Goal: Communication & Community: Answer question/provide support

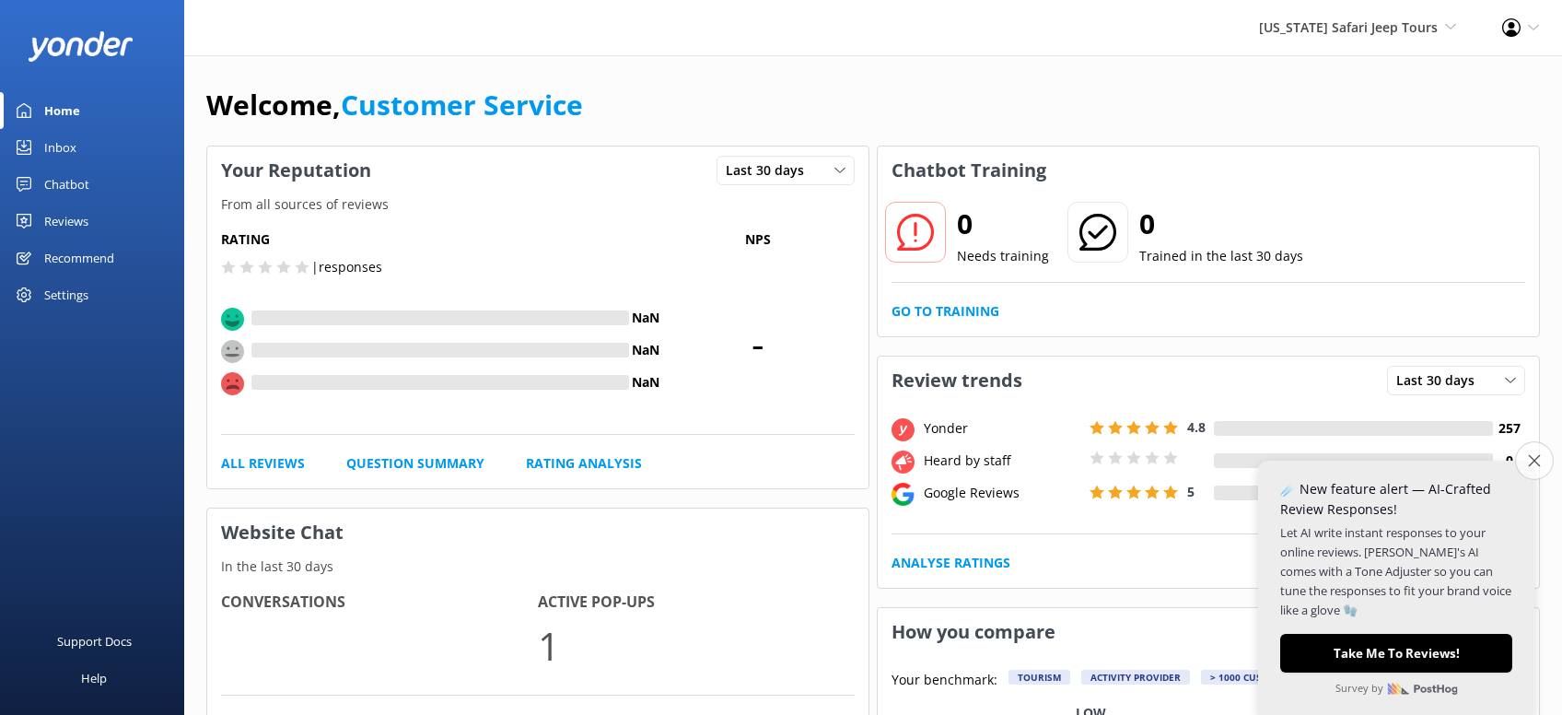
click at [1528, 458] on icon "Close survey" at bounding box center [1534, 460] width 12 height 12
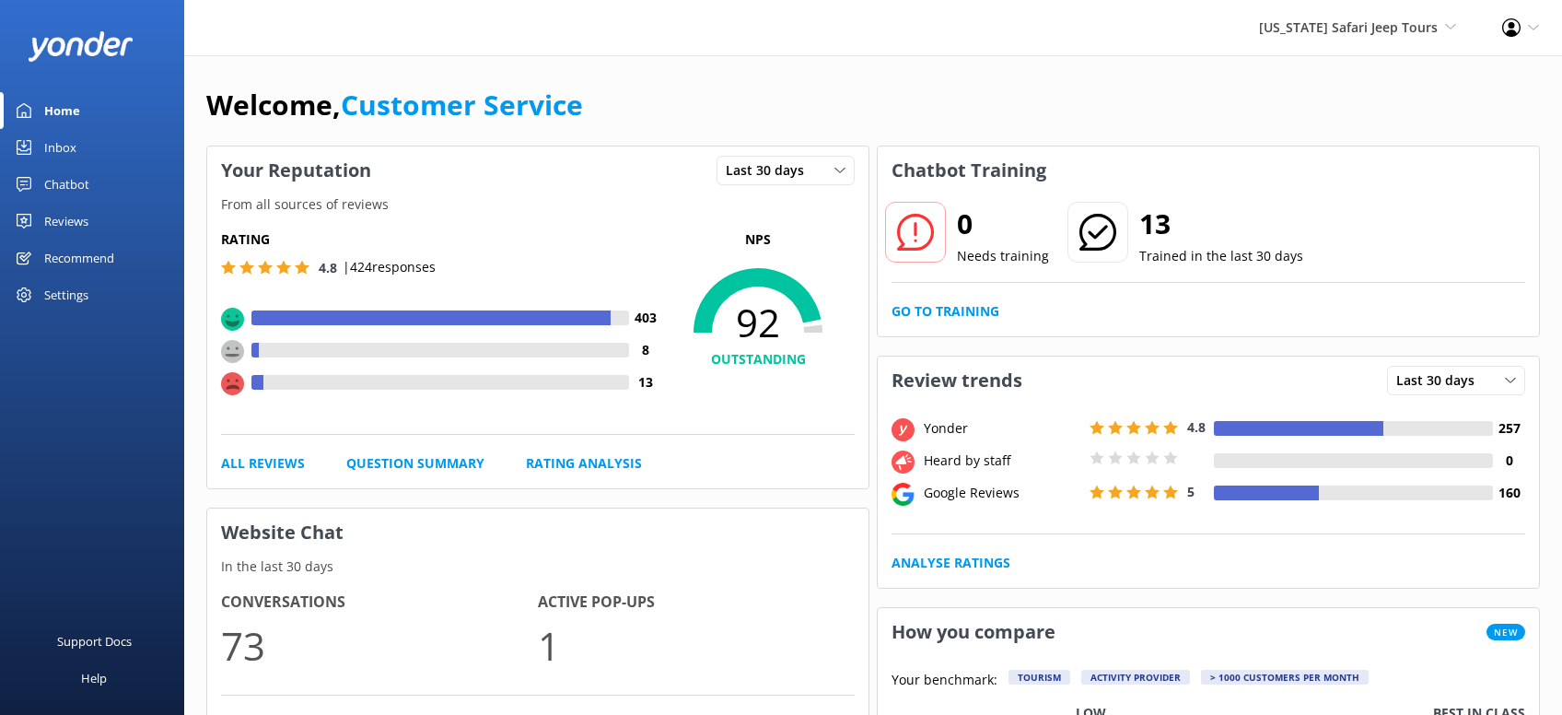
click at [56, 141] on div "Inbox" at bounding box center [60, 147] width 32 height 37
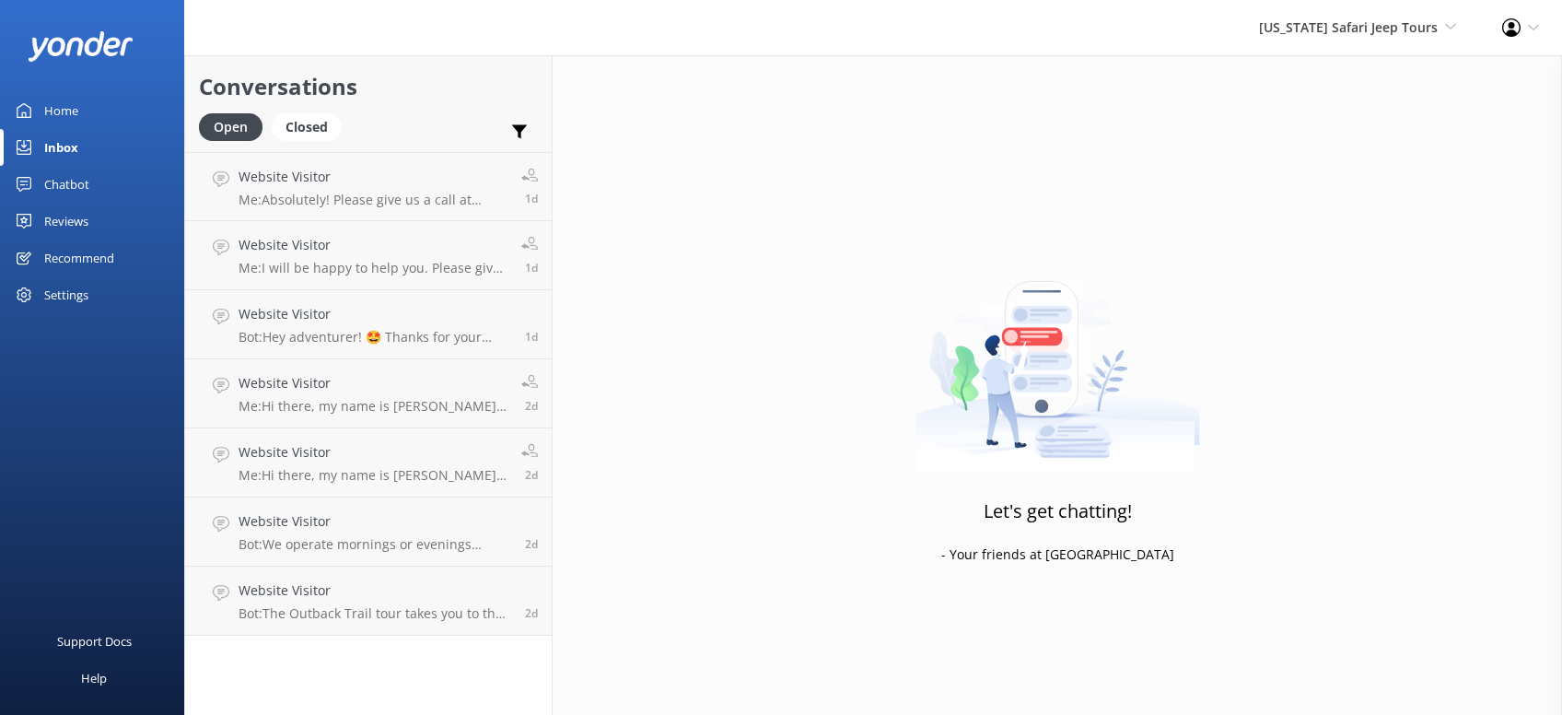
click at [68, 220] on div "Reviews" at bounding box center [66, 221] width 44 height 37
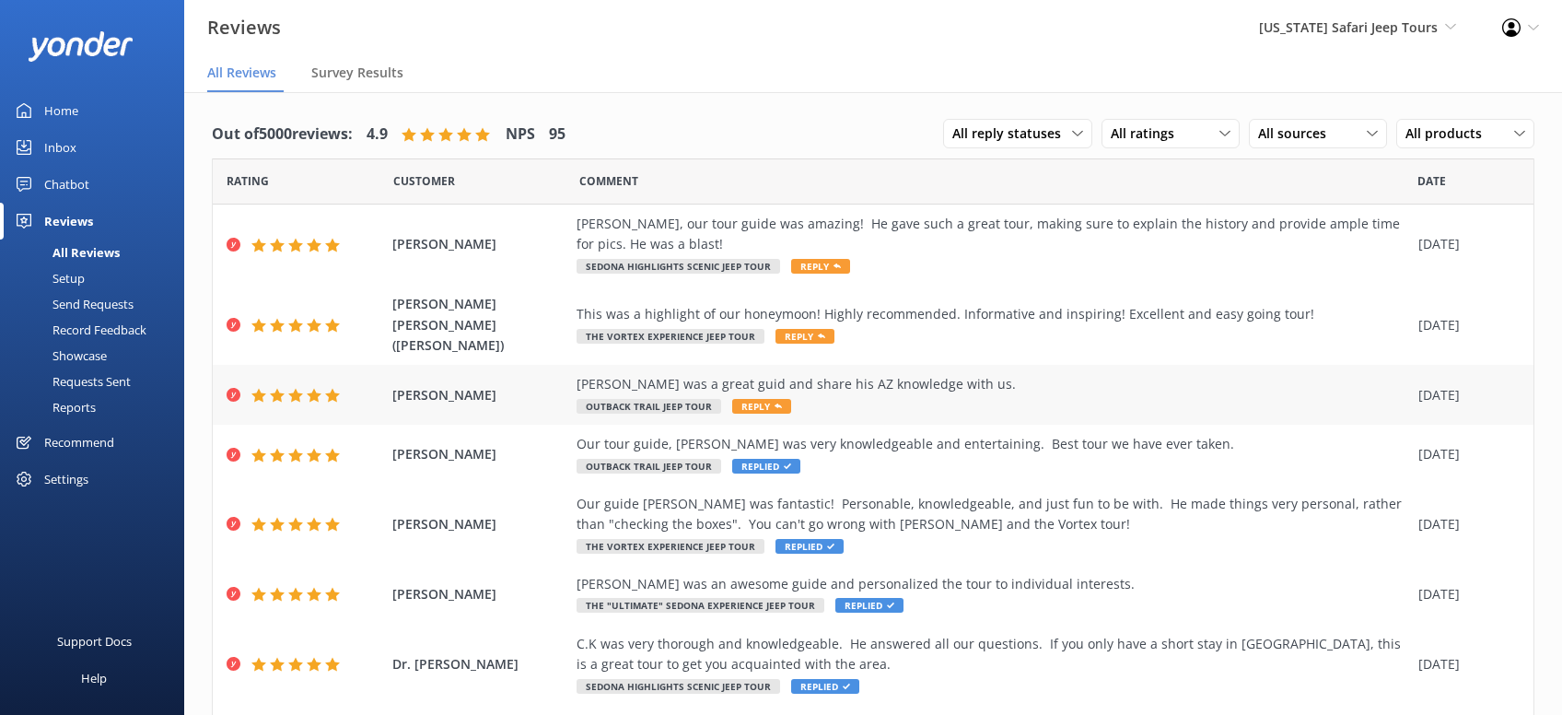
click at [755, 399] on span "Reply" at bounding box center [761, 406] width 59 height 15
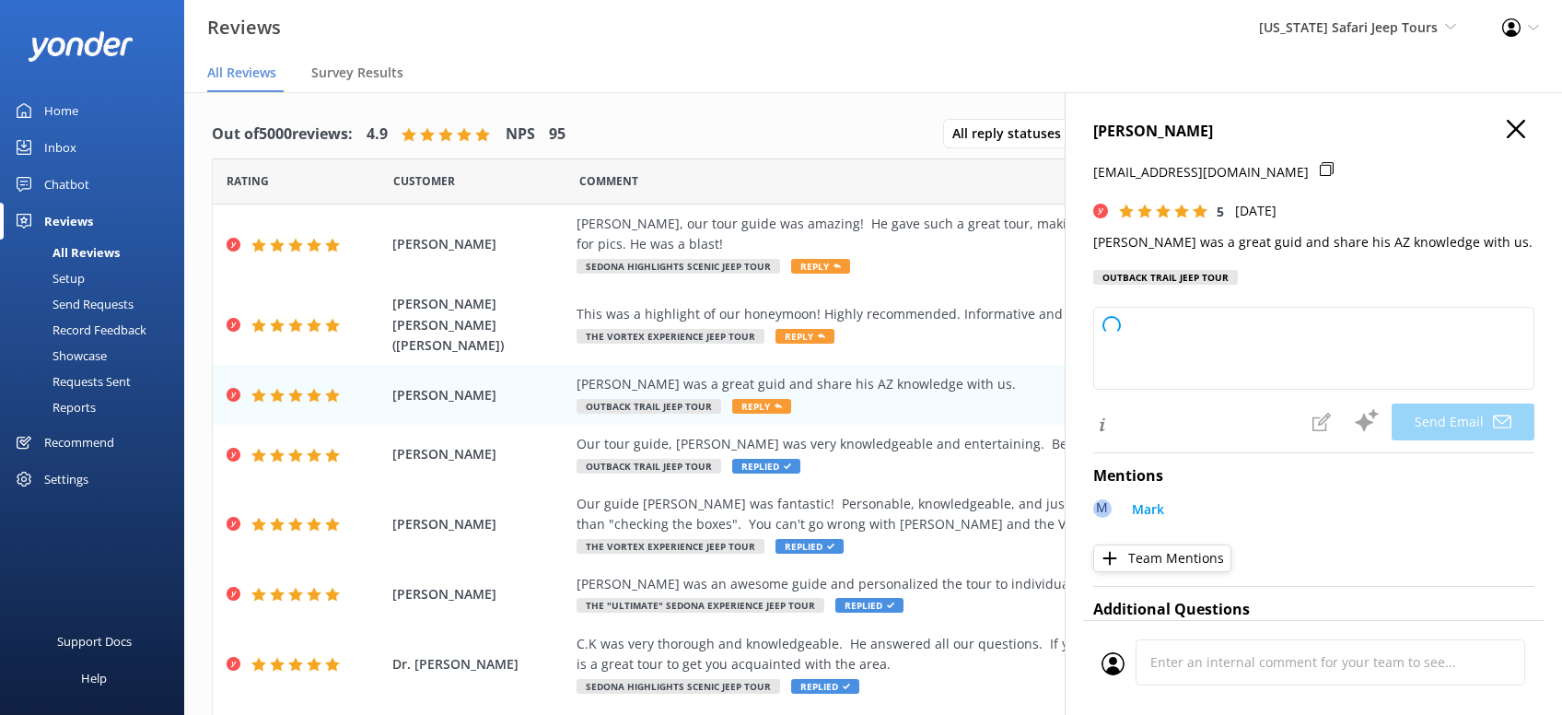
type textarea "Thanks so much, Jessica! We’re lucky to have Mark on our Arizona Safari Jeep To…"
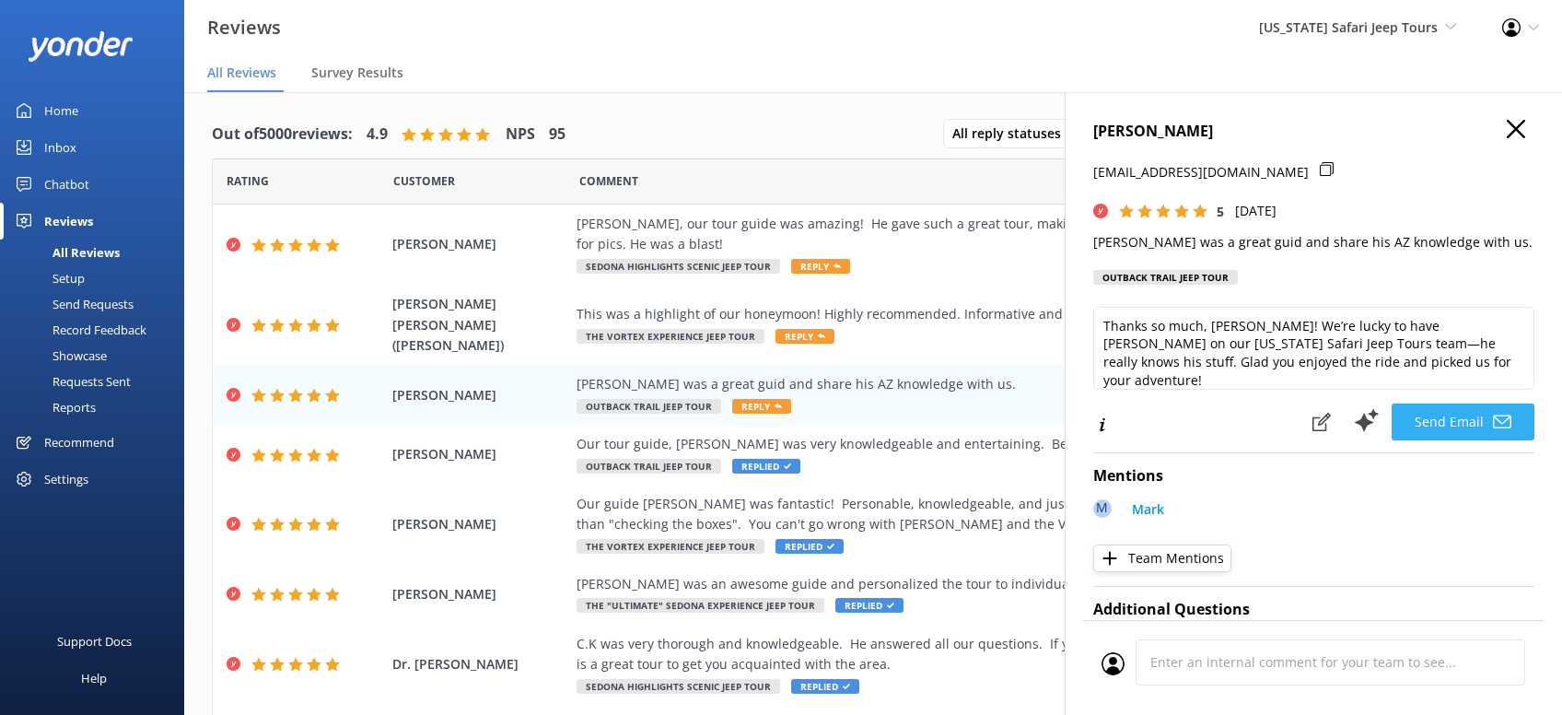
click at [1464, 413] on button "Send Email" at bounding box center [1462, 421] width 143 height 37
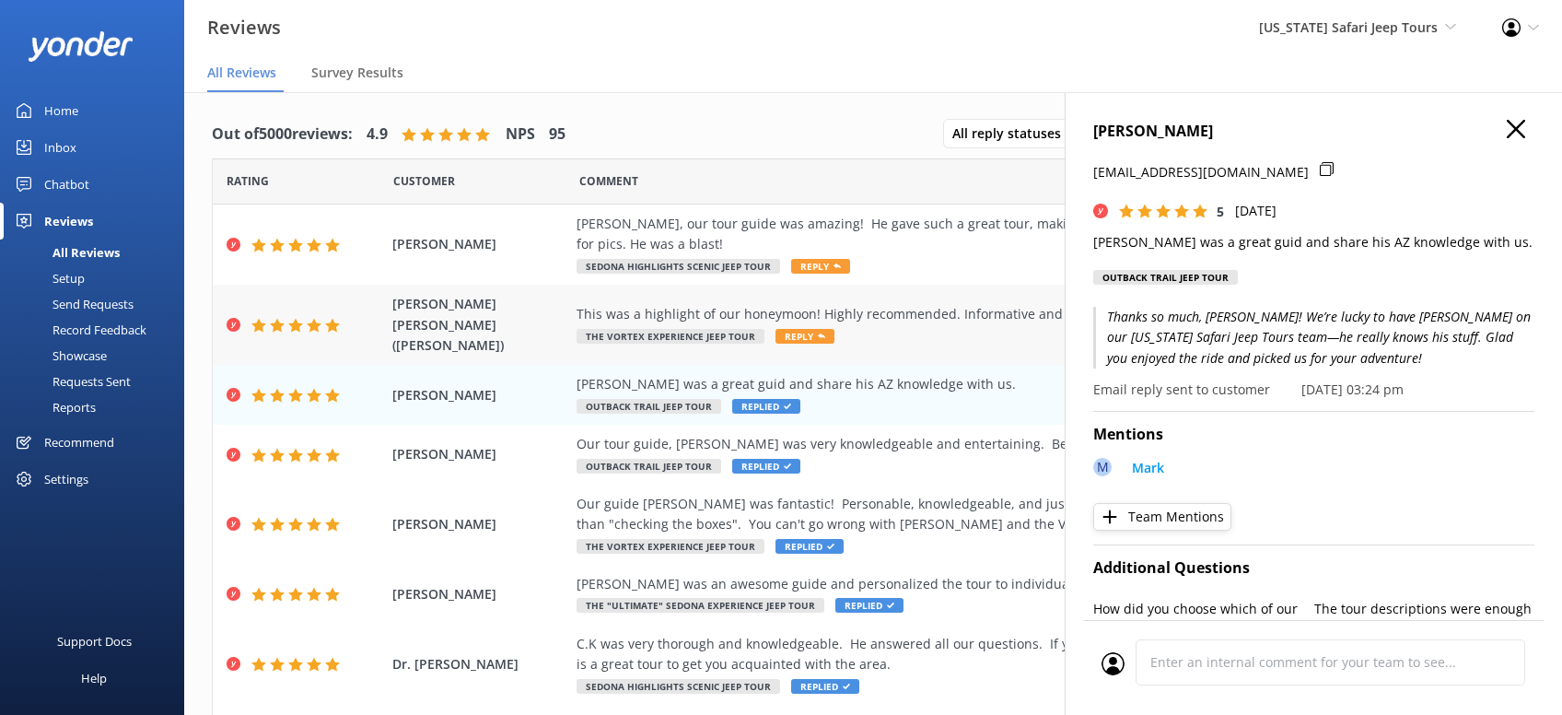
click at [799, 329] on span "Reply" at bounding box center [804, 336] width 59 height 15
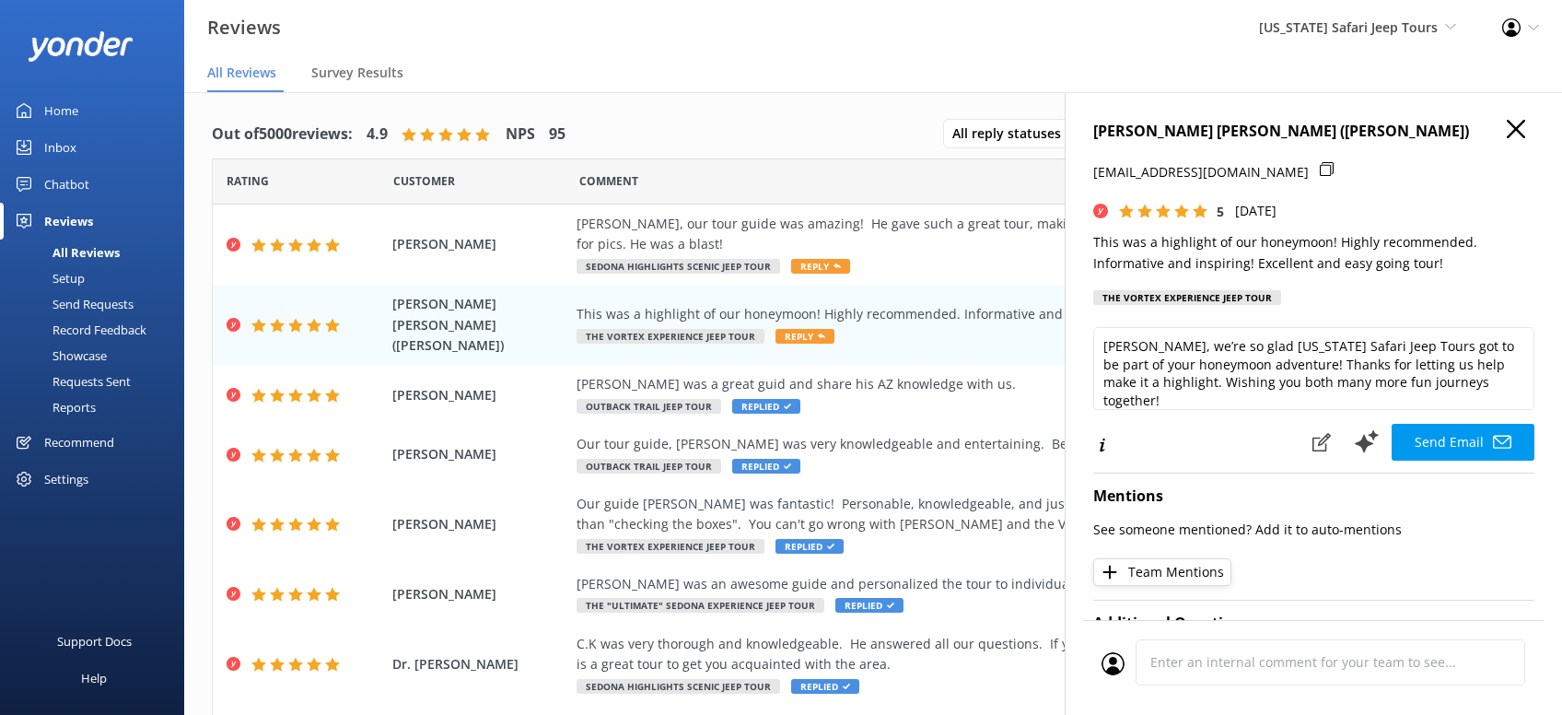
type textarea "Michael, we’re so glad Arizona Safari Jeep Tours got to be part of your honeymo…"
click at [1460, 437] on button "Send Email" at bounding box center [1462, 442] width 143 height 37
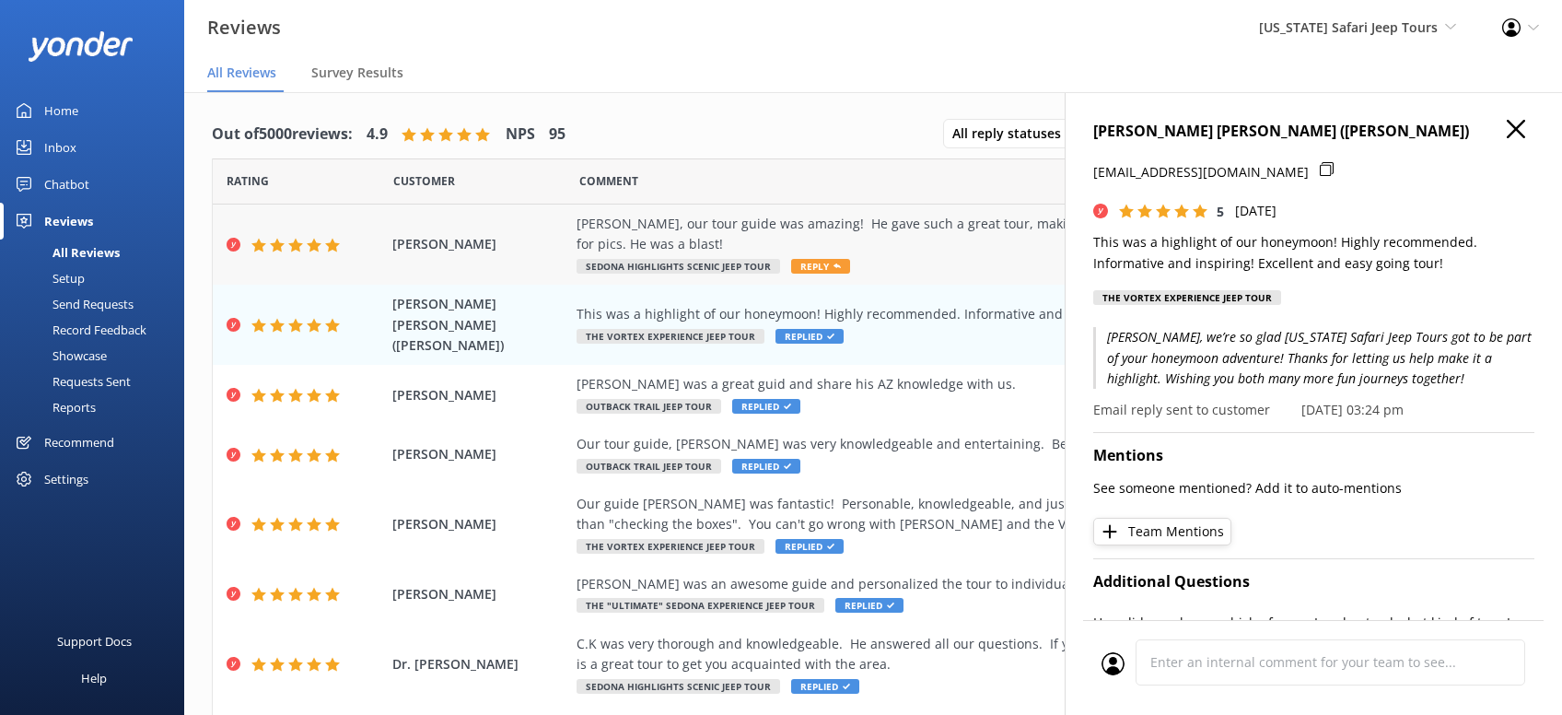
click at [815, 269] on span "Reply" at bounding box center [820, 266] width 59 height 15
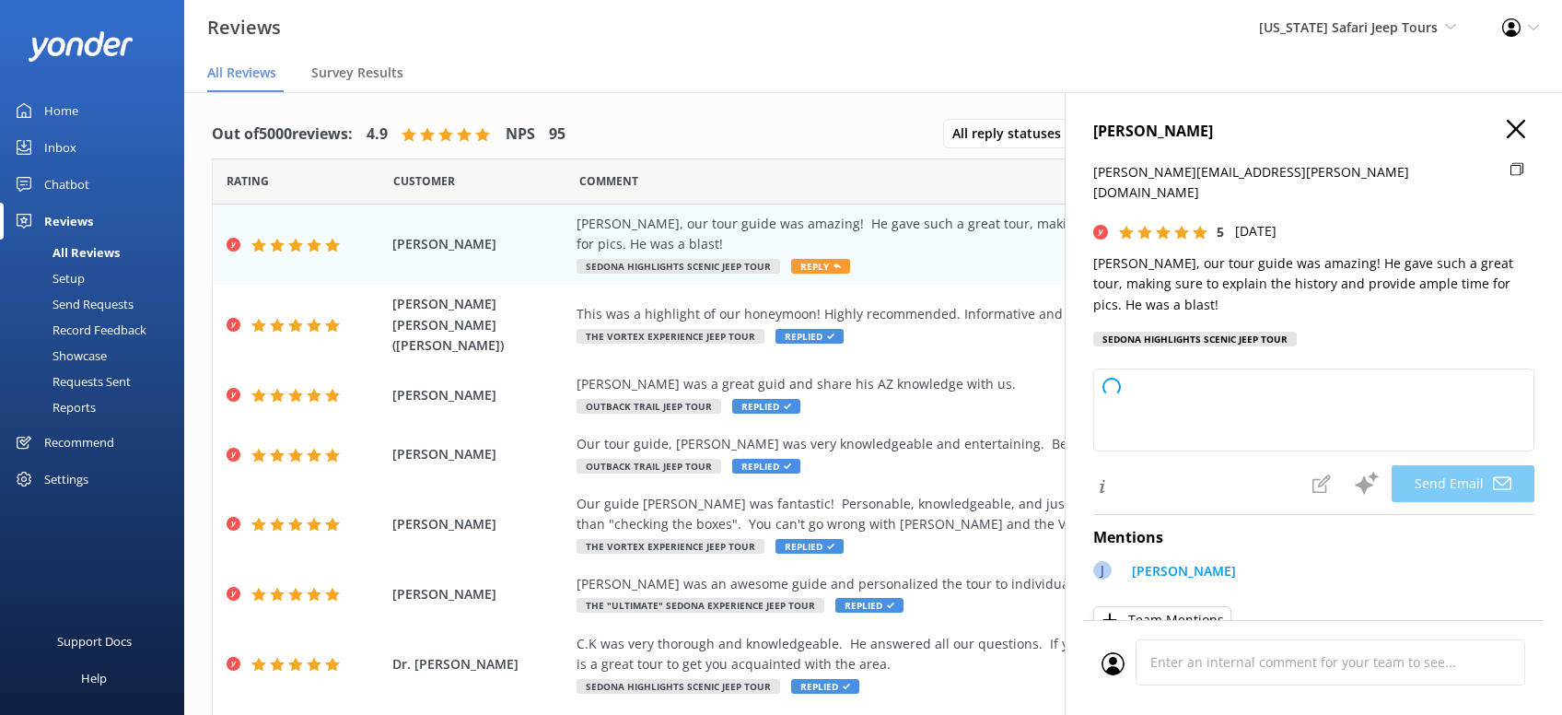
type textarea "Thanks so much, Kathleen! We’re thrilled you had a blast with John—he really kn…"
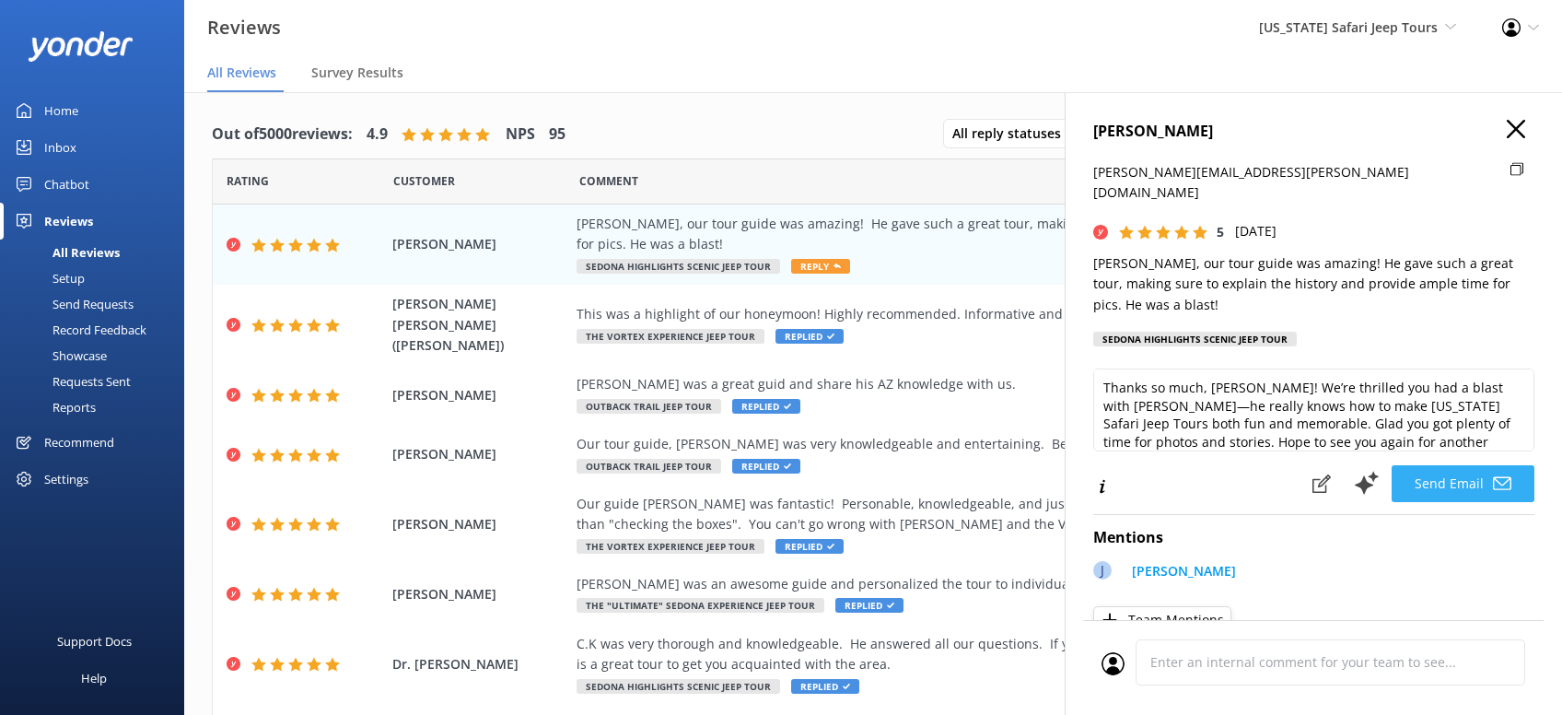
click at [1462, 465] on button "Send Email" at bounding box center [1462, 483] width 143 height 37
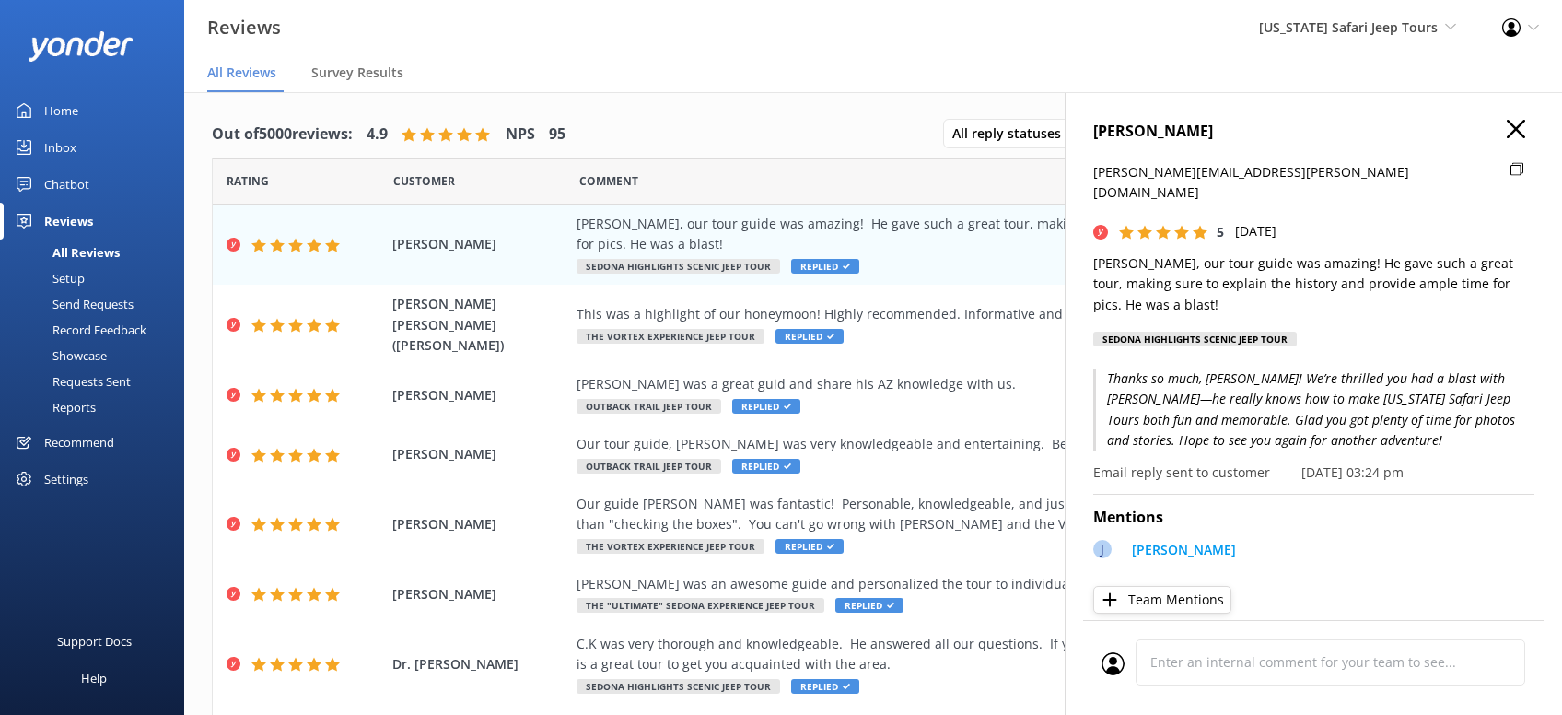
click at [1513, 122] on icon "button" at bounding box center [1516, 129] width 18 height 18
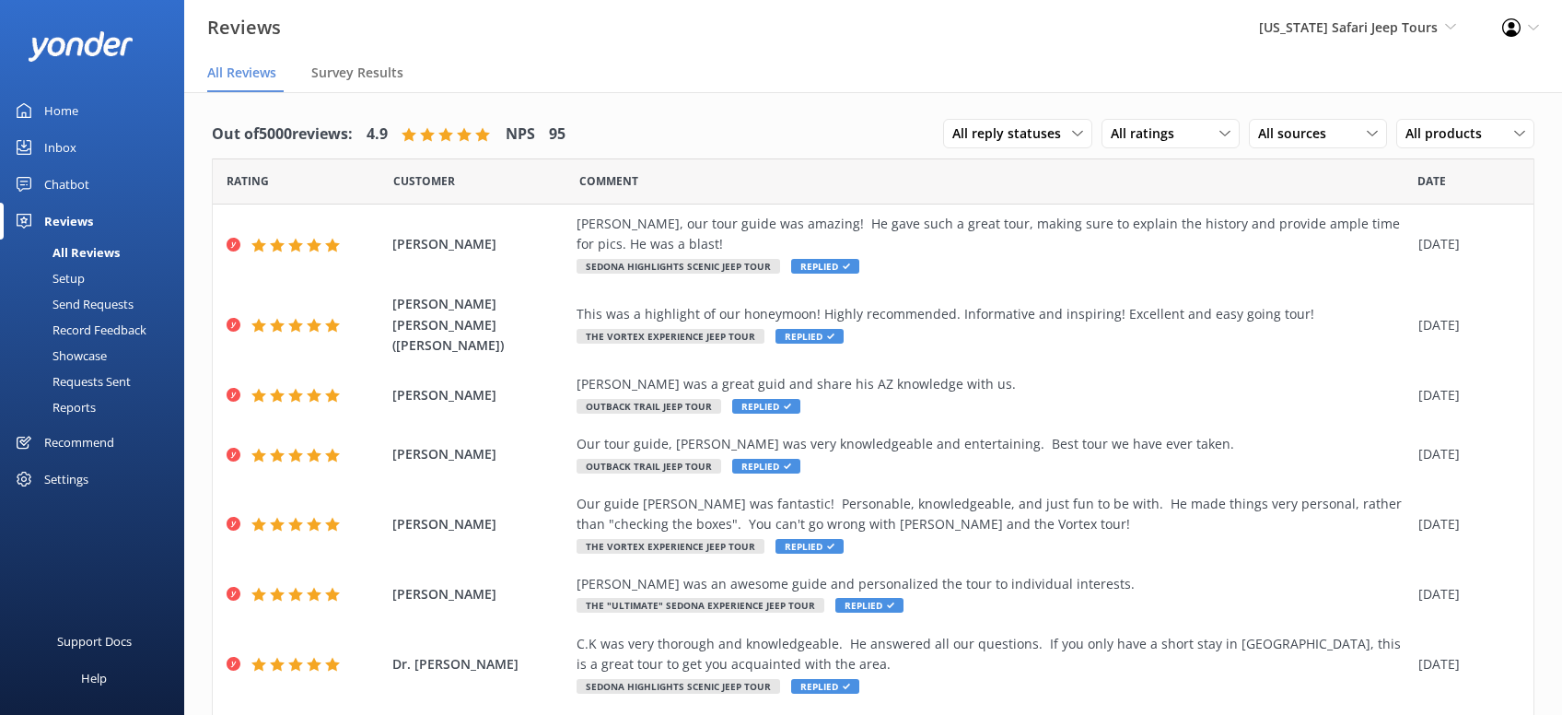
click at [76, 140] on link "Inbox" at bounding box center [92, 147] width 184 height 37
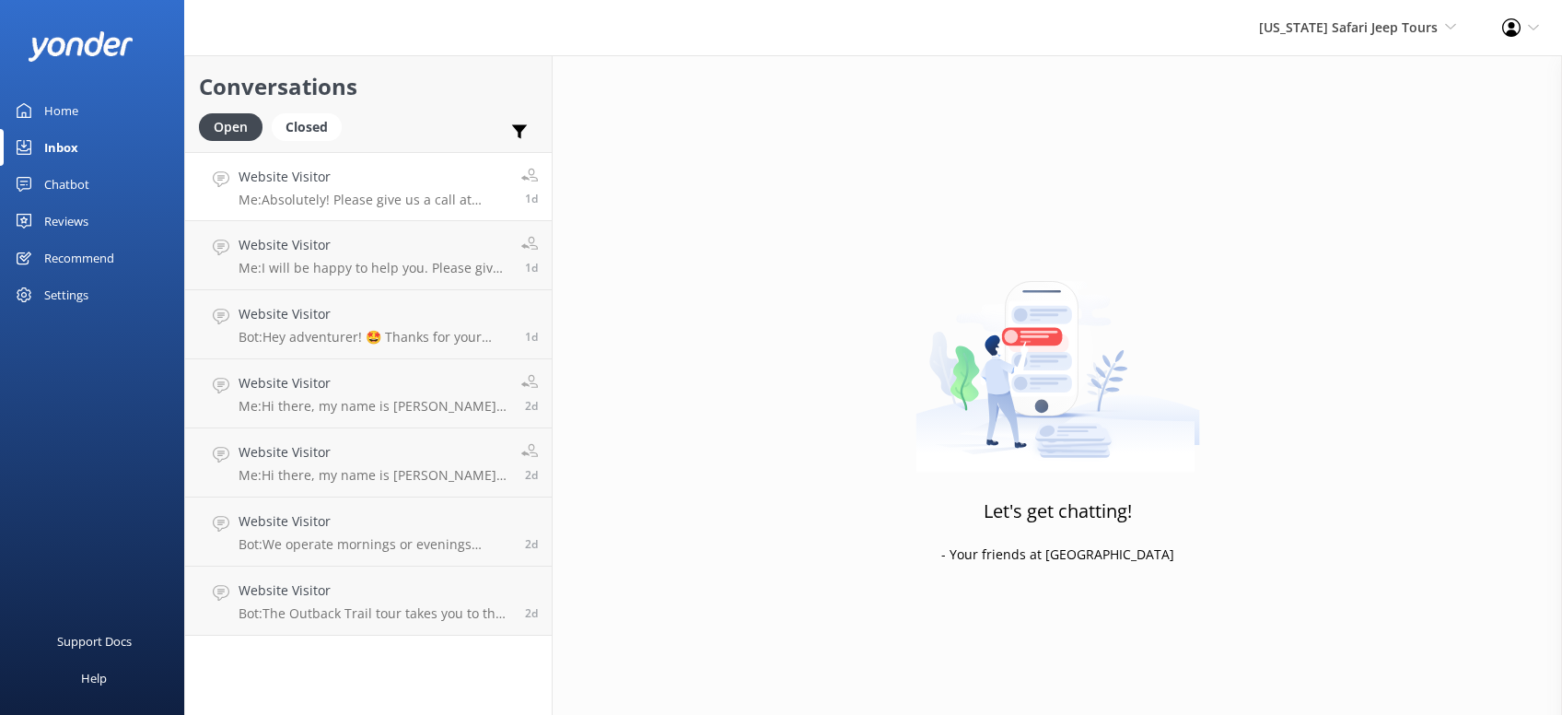
click at [386, 171] on h4 "Website Visitor" at bounding box center [373, 177] width 269 height 20
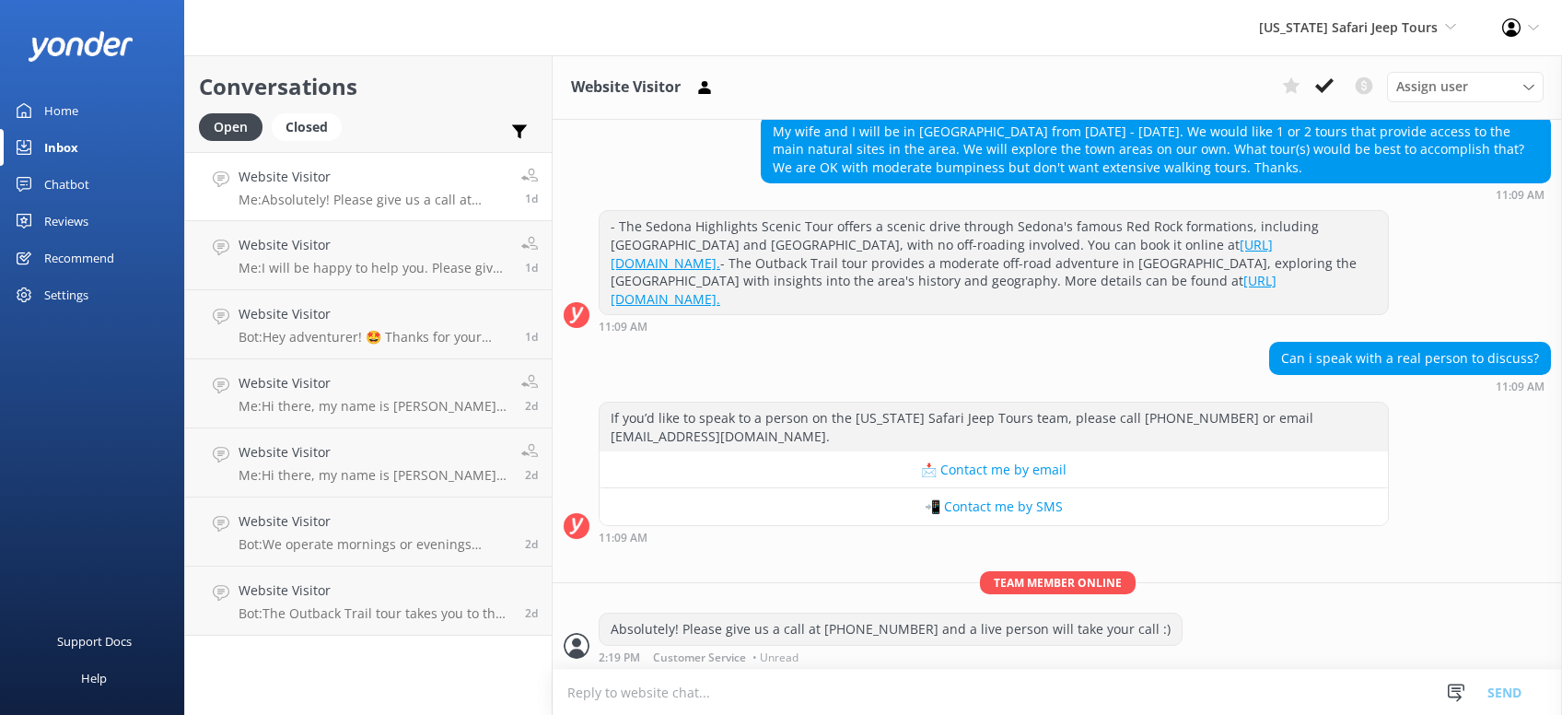
scroll to position [172, 0]
click at [75, 108] on div "Home" at bounding box center [61, 110] width 34 height 37
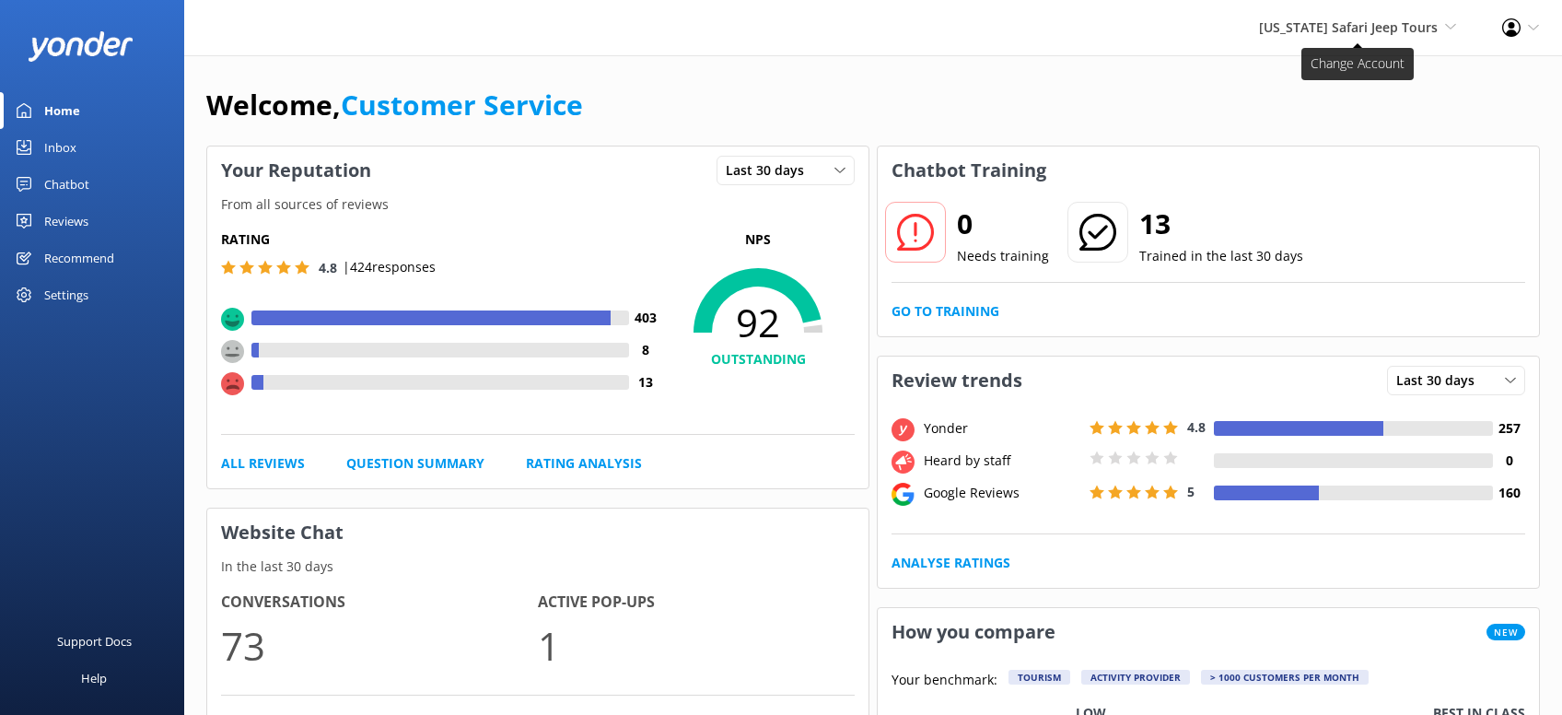
click at [1440, 25] on span "Arizona Safari Jeep Tours Sedona Off-Road Center Arizona Safari Jeep Tours Ariz…" at bounding box center [1357, 27] width 197 height 20
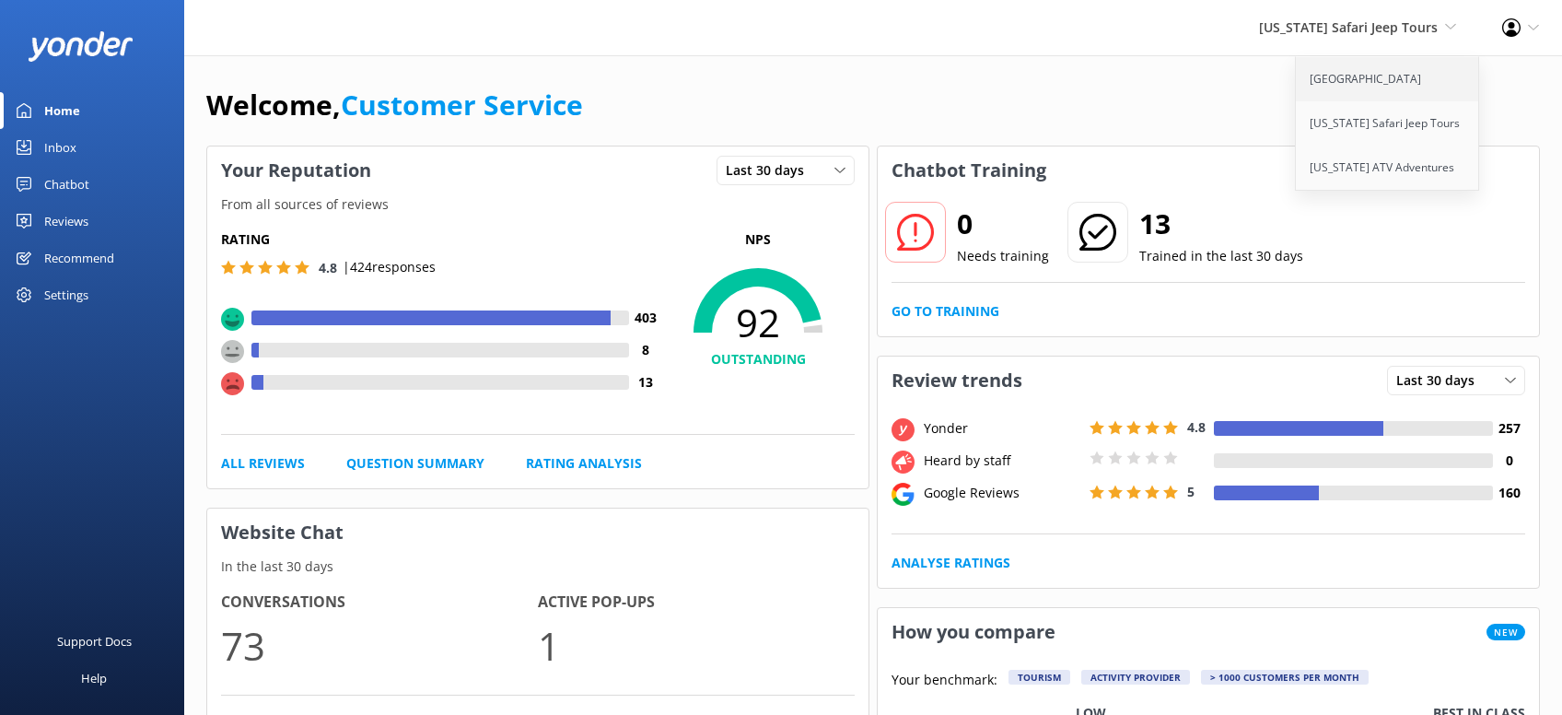
click at [1403, 76] on link "[GEOGRAPHIC_DATA]" at bounding box center [1388, 79] width 184 height 44
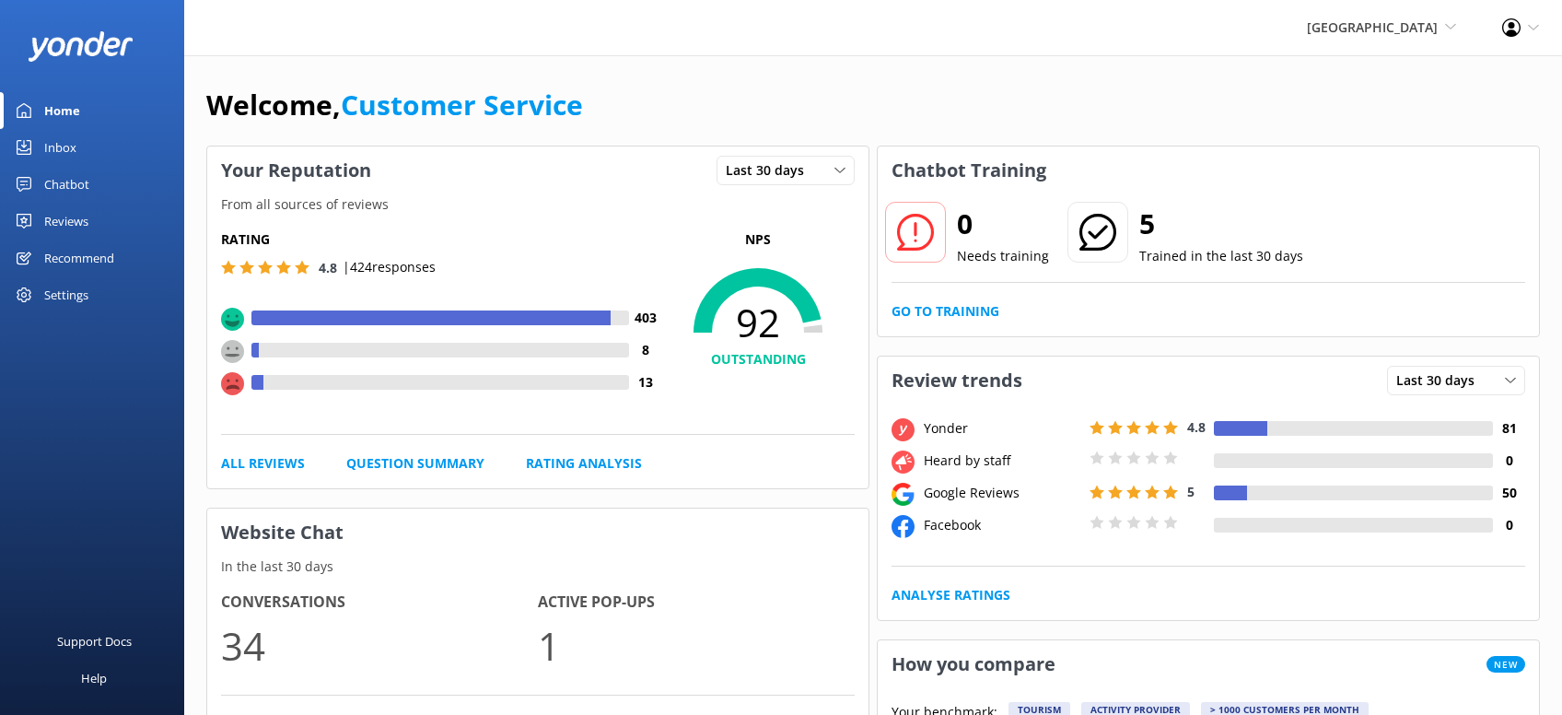
click at [59, 147] on div "Inbox" at bounding box center [60, 147] width 32 height 37
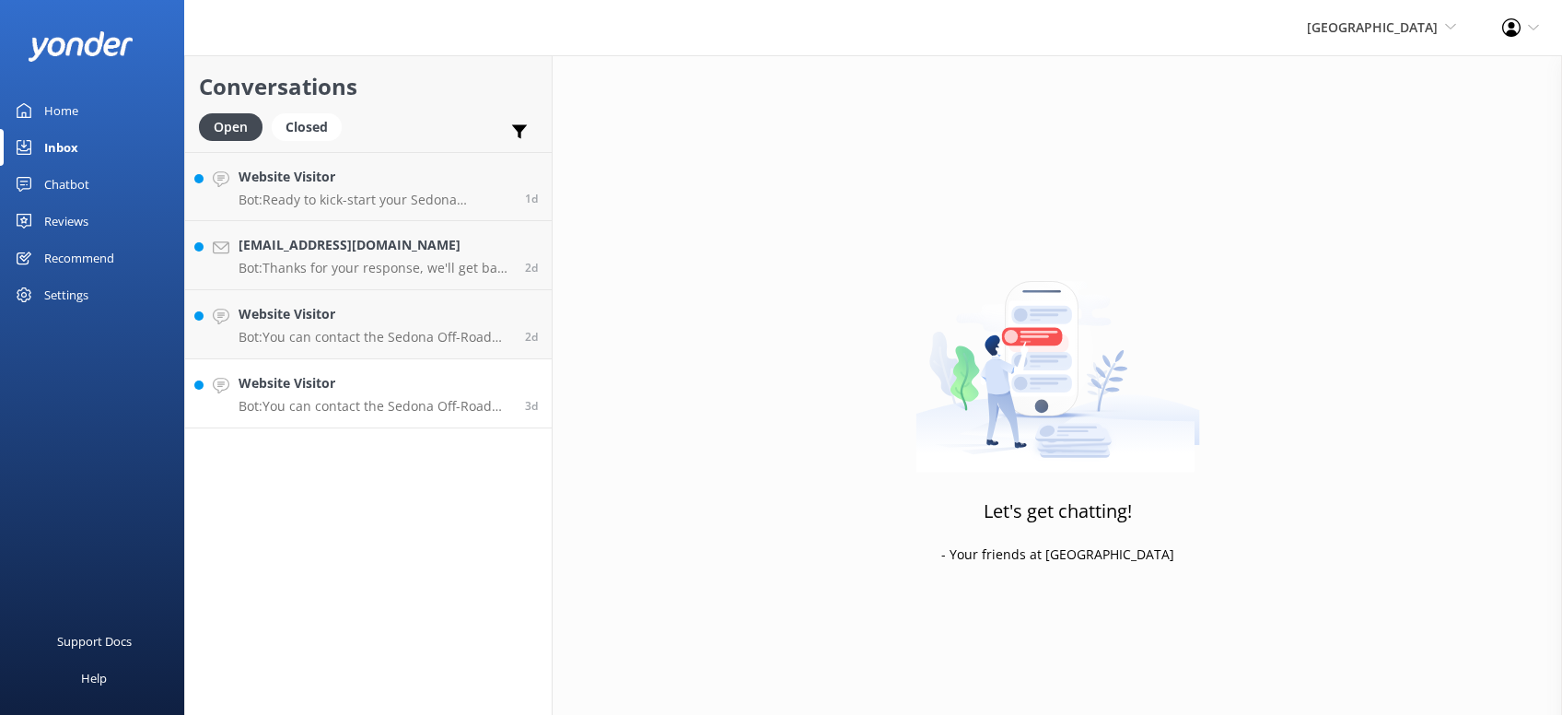
click at [402, 394] on div "Website Visitor Bot: You can contact the Sedona Off-Road Center team at (928) 2…" at bounding box center [375, 393] width 273 height 41
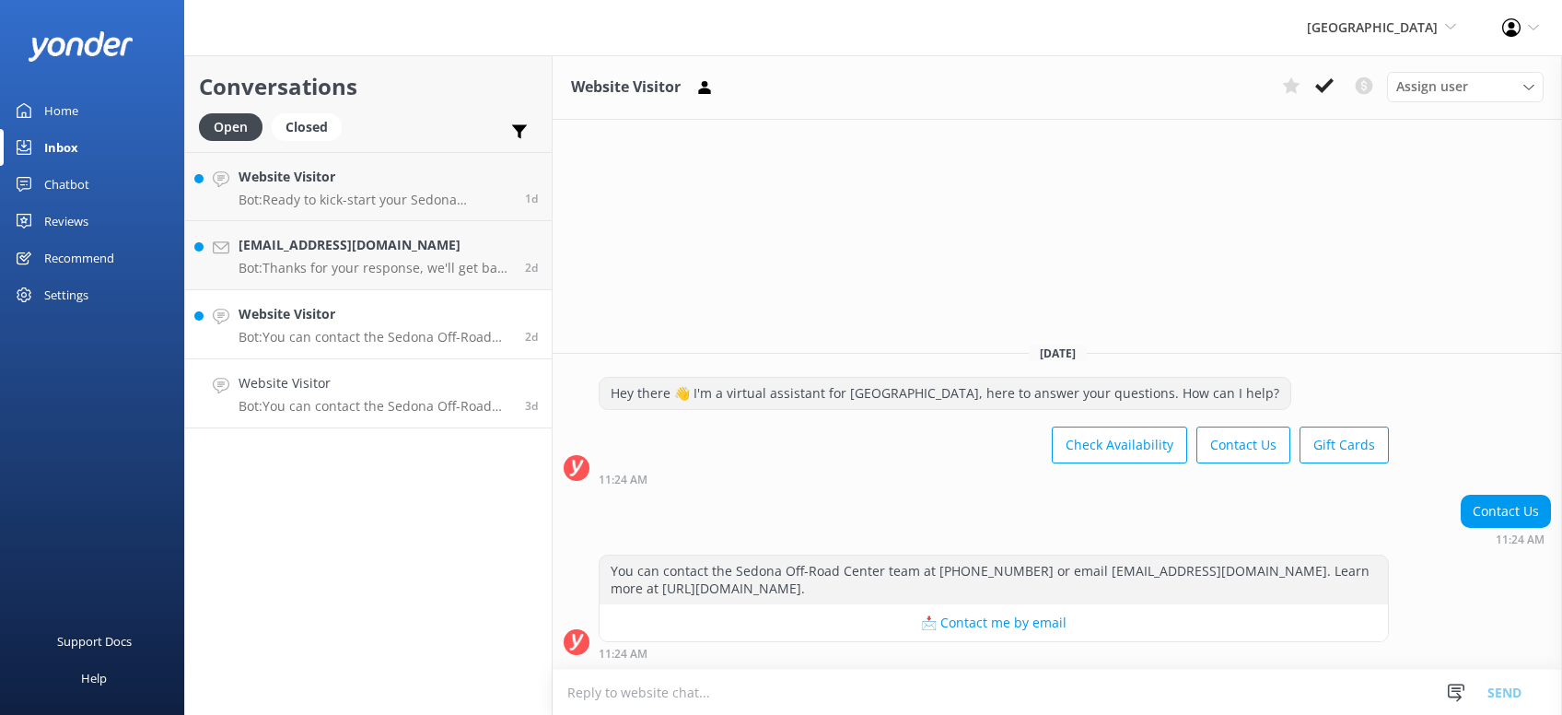
click at [398, 311] on h4 "Website Visitor" at bounding box center [375, 314] width 273 height 20
click at [401, 240] on h4 "dorchies27@gmail.com" at bounding box center [375, 245] width 273 height 20
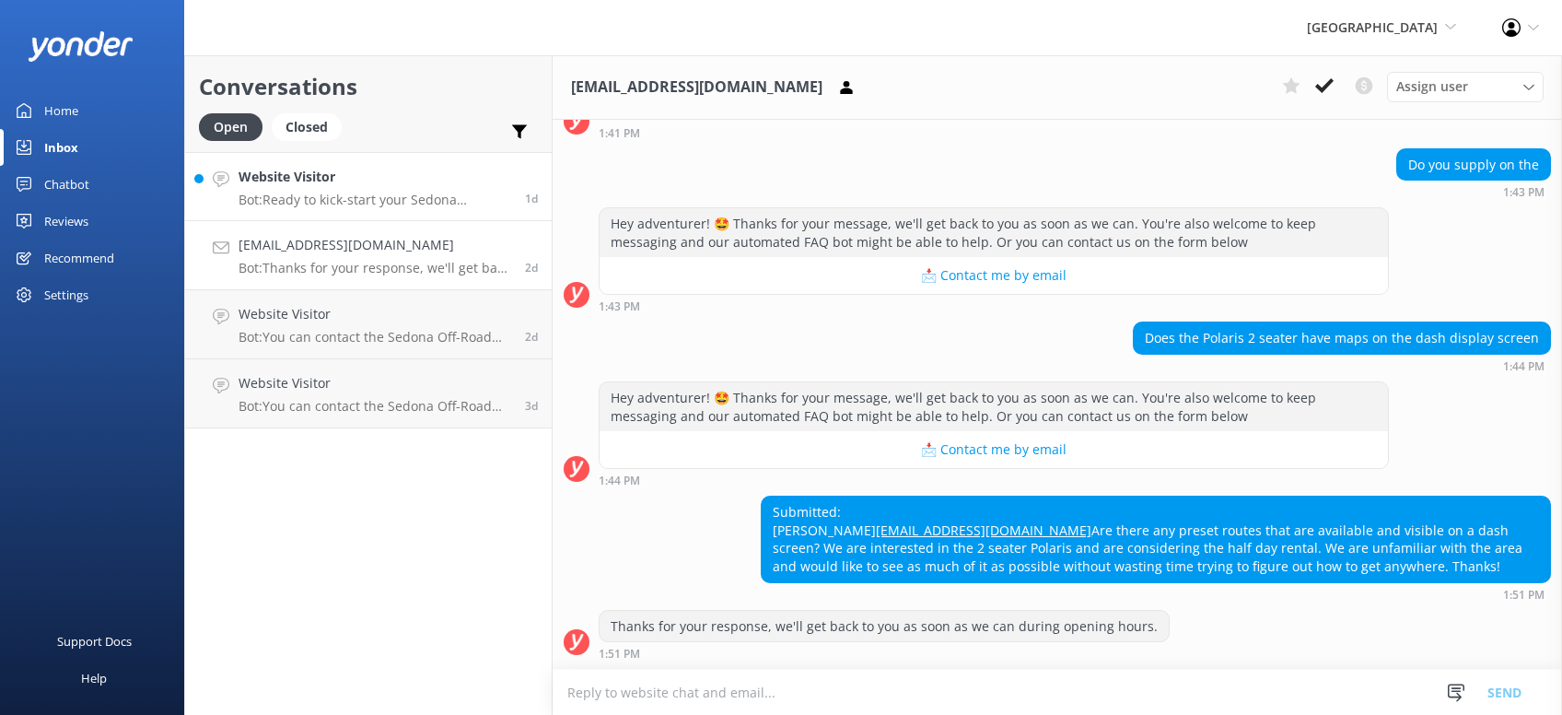
scroll to position [171, 0]
click at [404, 181] on h4 "Website Visitor" at bounding box center [375, 177] width 273 height 20
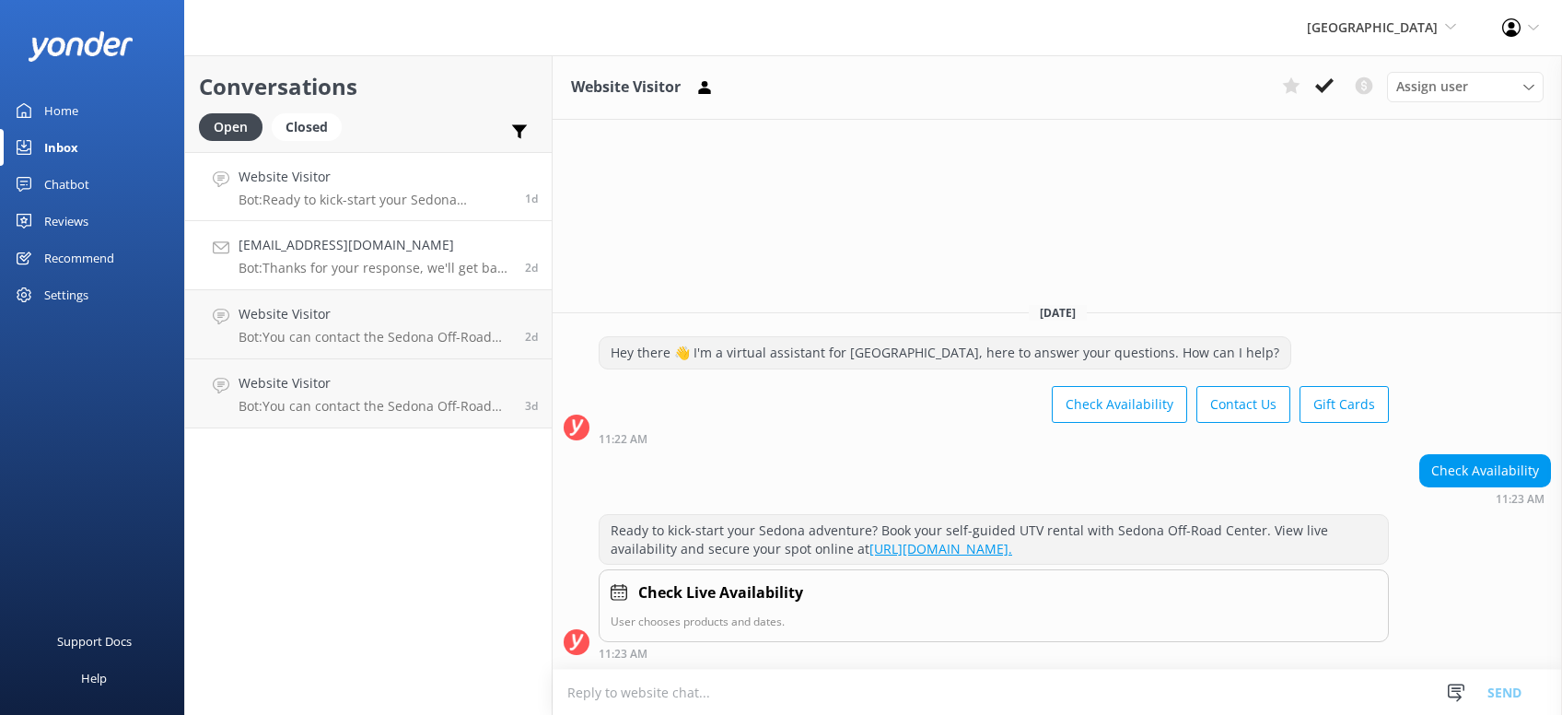
click at [408, 243] on h4 "dorchies27@gmail.com" at bounding box center [375, 245] width 273 height 20
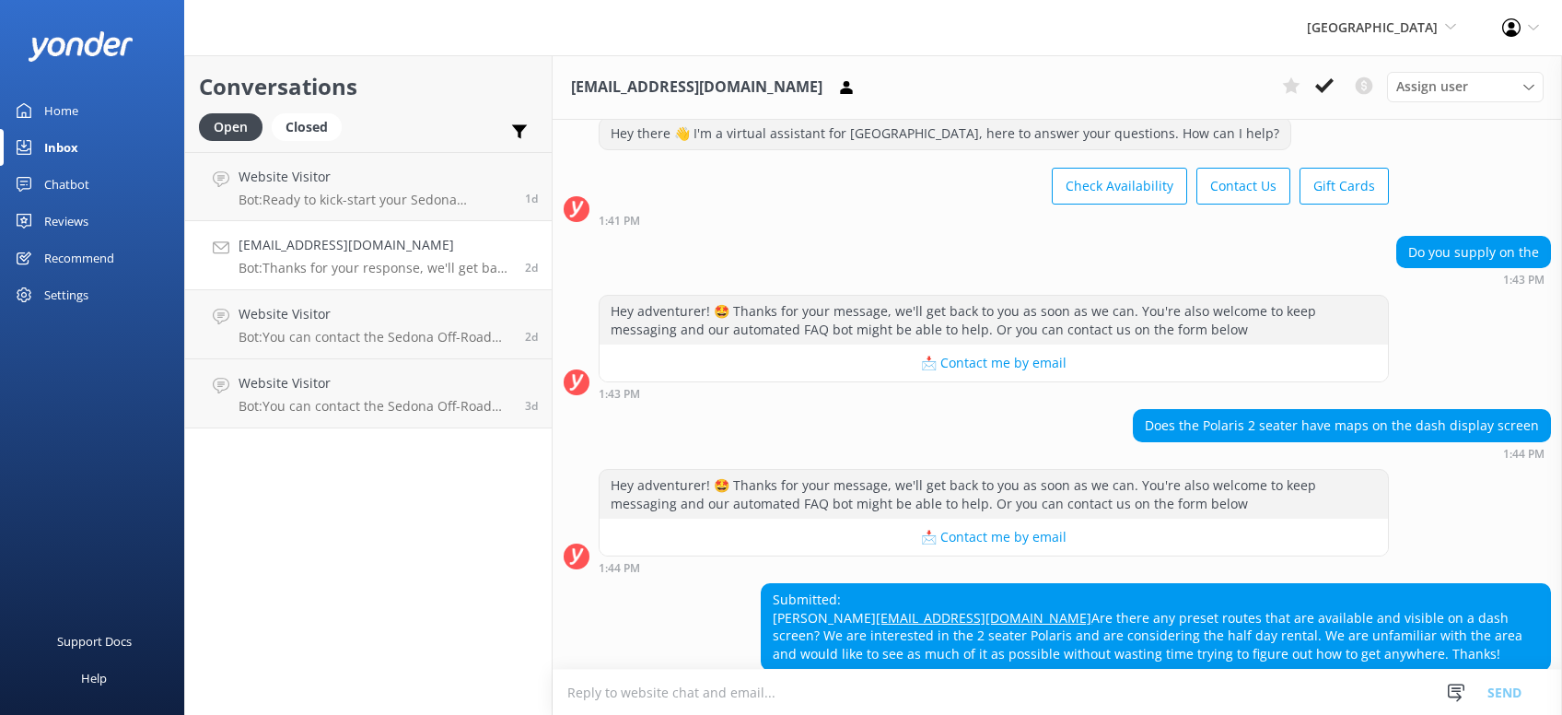
scroll to position [0, 0]
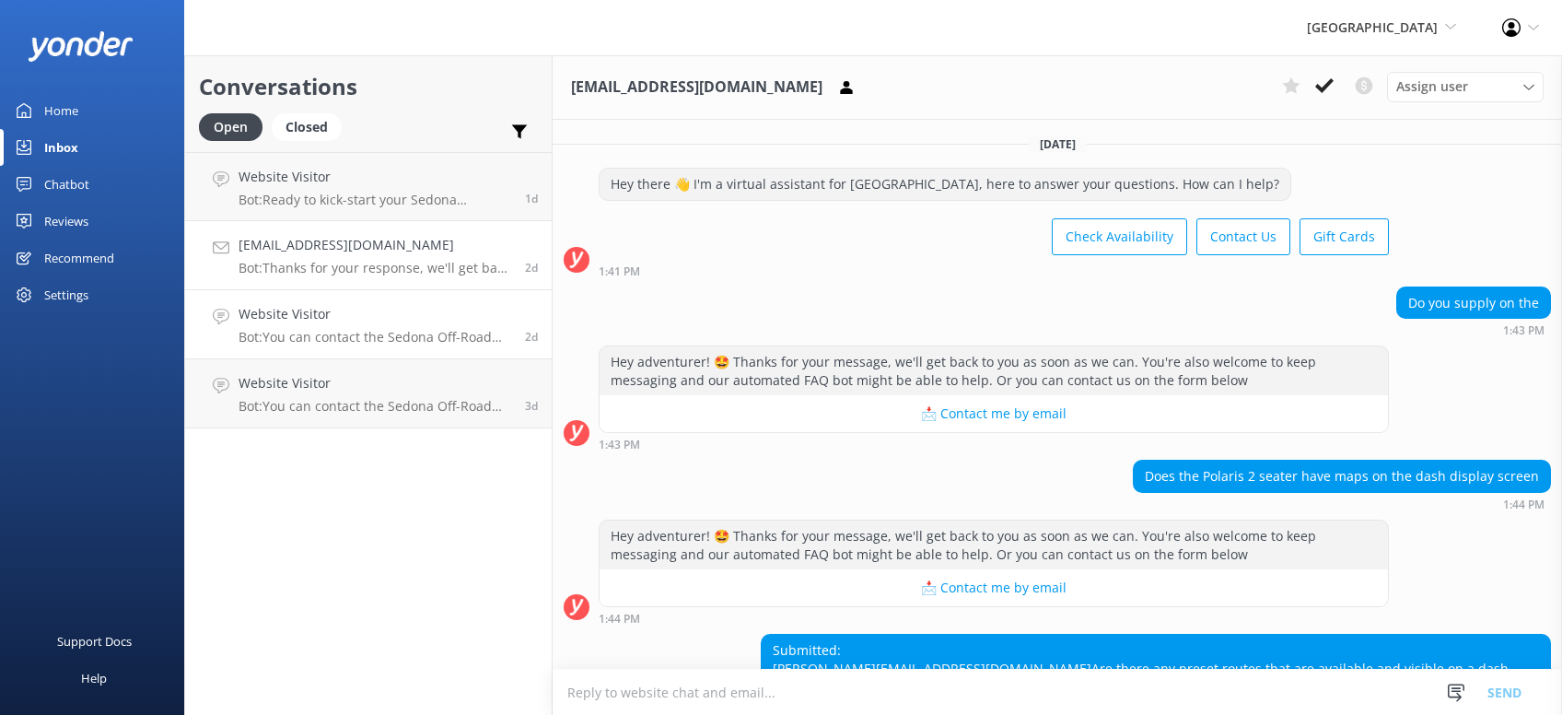
scroll to position [171, 0]
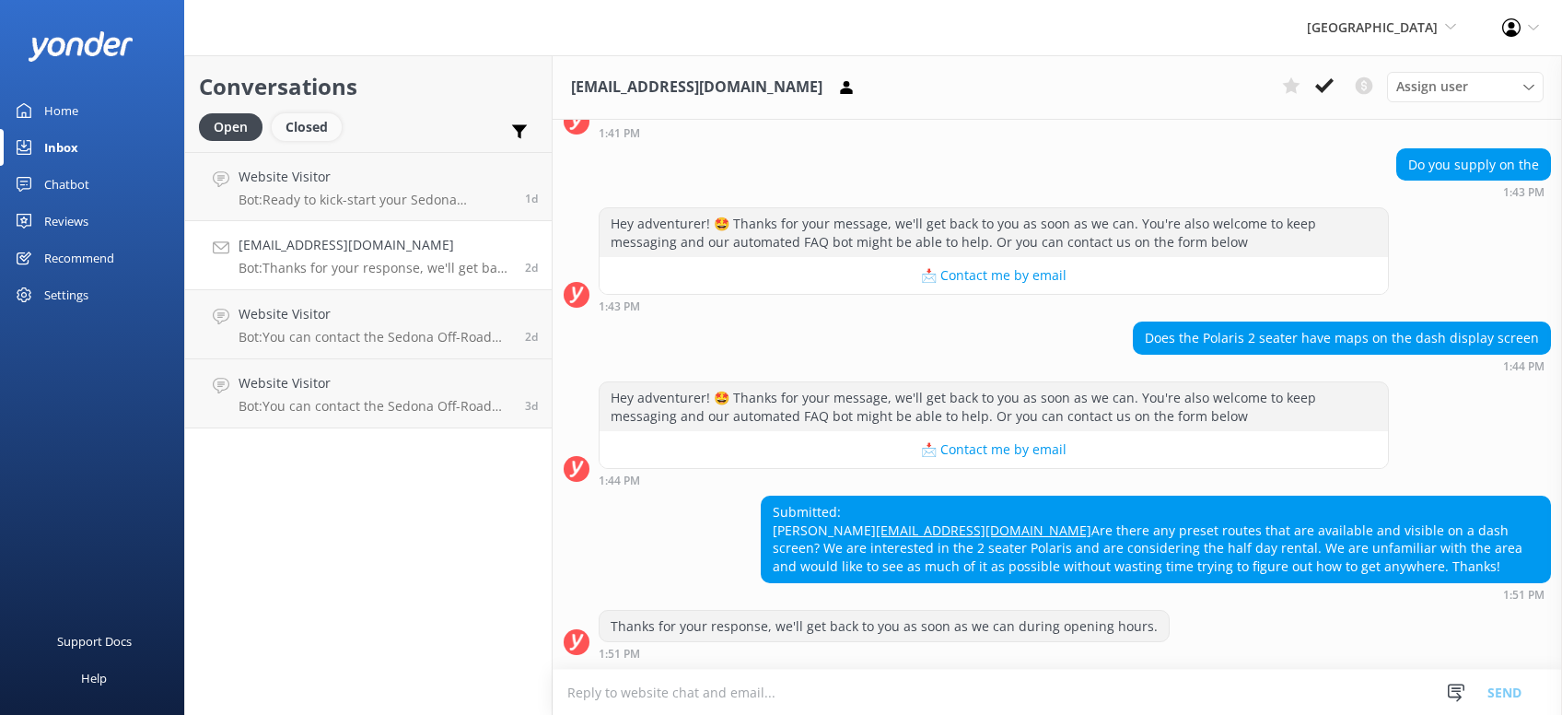
click at [315, 124] on div "Closed" at bounding box center [307, 127] width 70 height 28
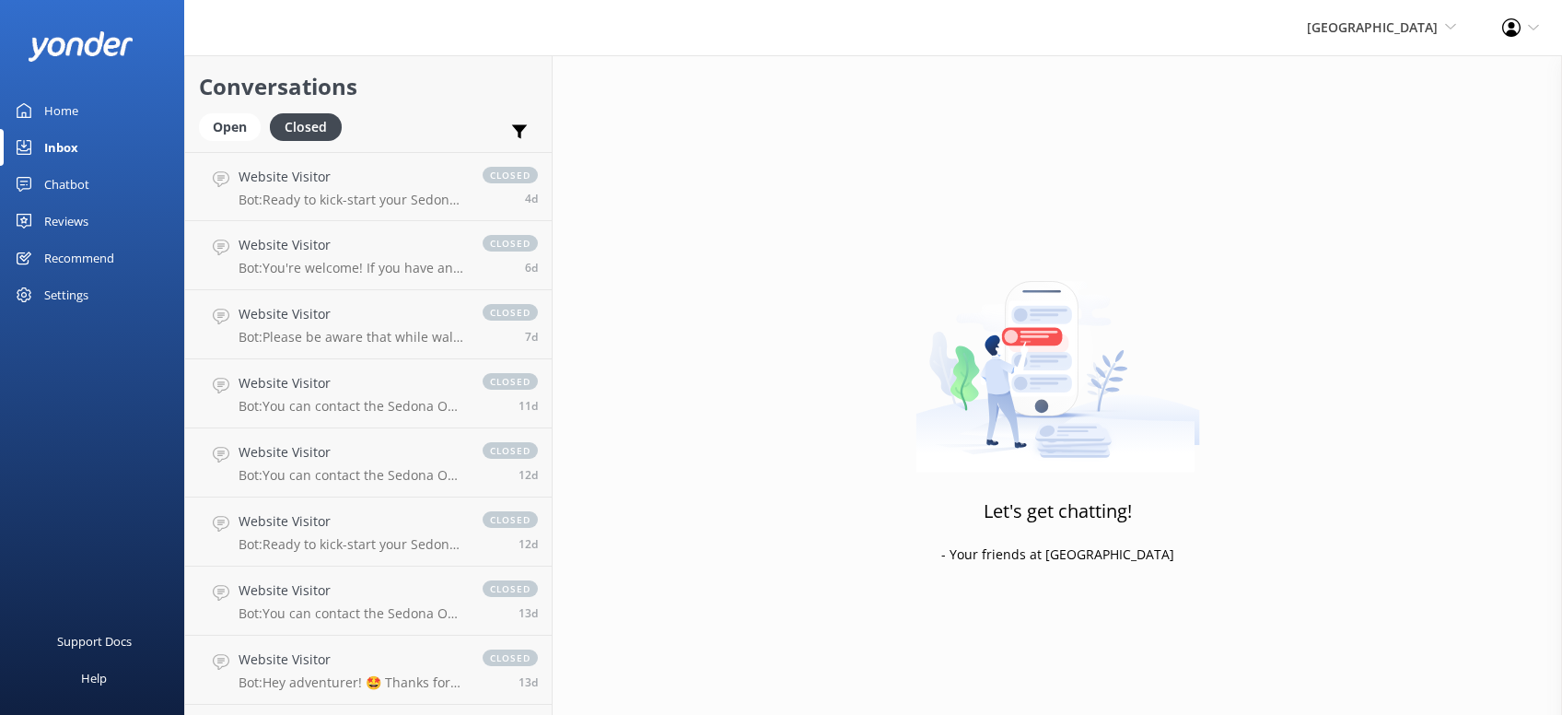
click at [66, 108] on div "Home" at bounding box center [61, 110] width 34 height 37
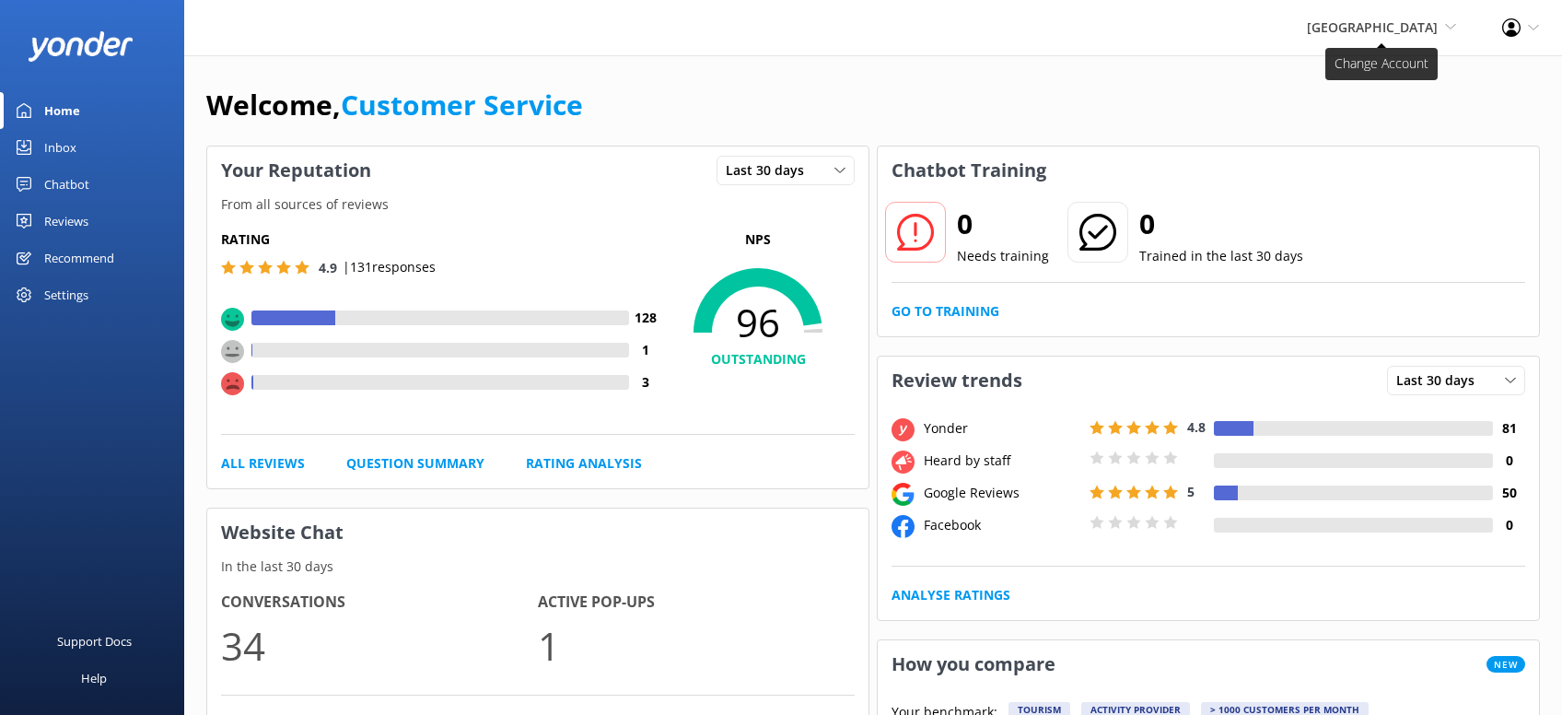
click at [1391, 26] on span "[GEOGRAPHIC_DATA]" at bounding box center [1372, 26] width 131 height 17
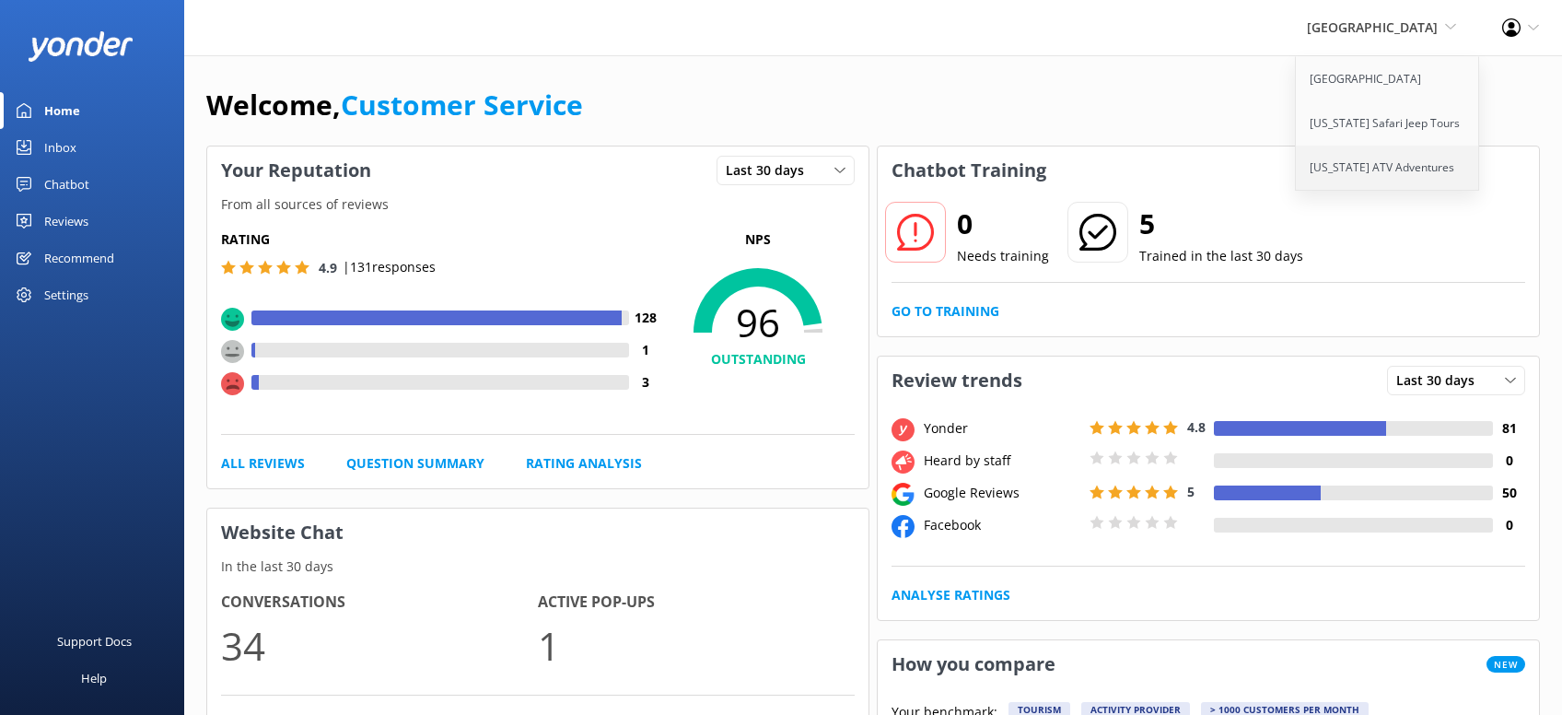
click at [1388, 171] on link "[US_STATE] ATV Adventures" at bounding box center [1388, 167] width 184 height 44
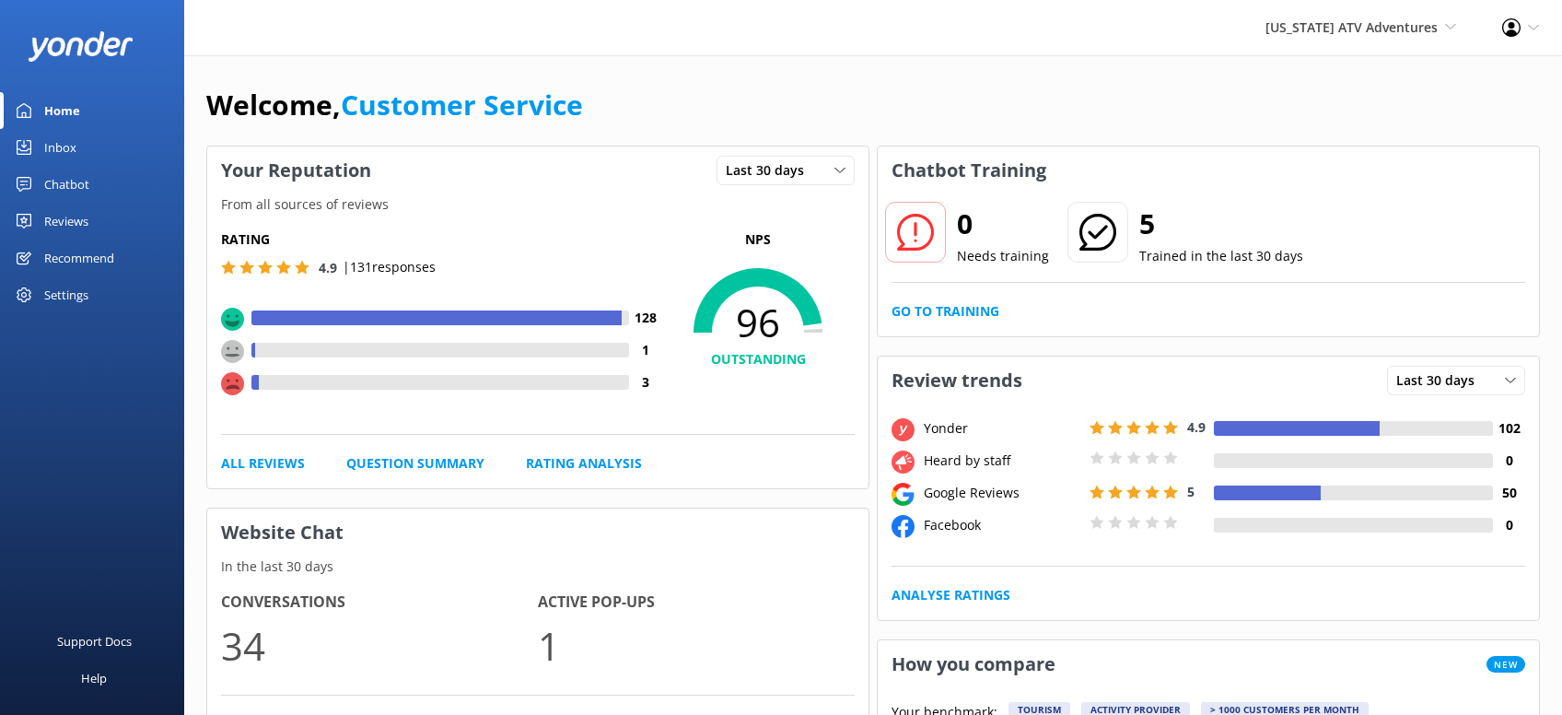
click at [64, 143] on div "Inbox" at bounding box center [60, 147] width 32 height 37
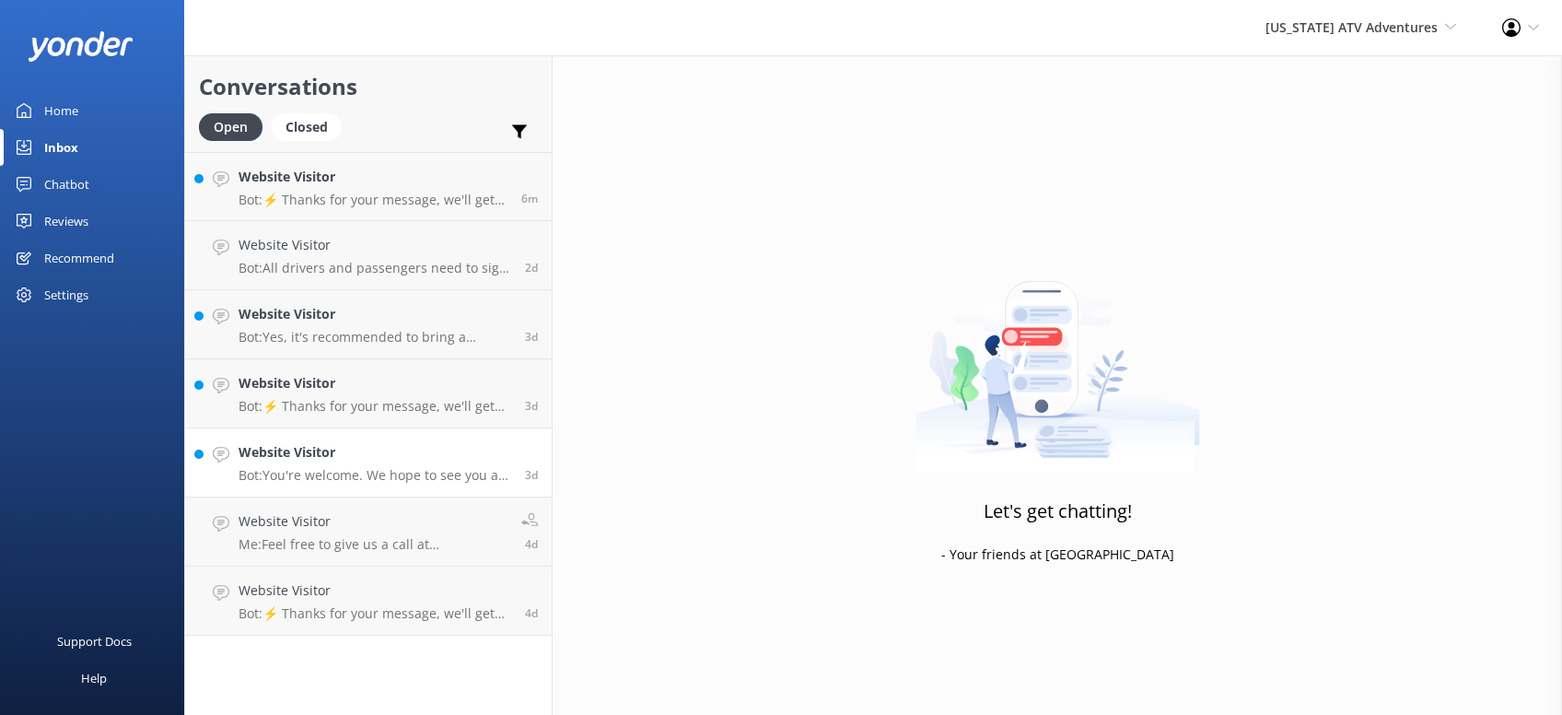
click at [414, 455] on h4 "Website Visitor" at bounding box center [375, 452] width 273 height 20
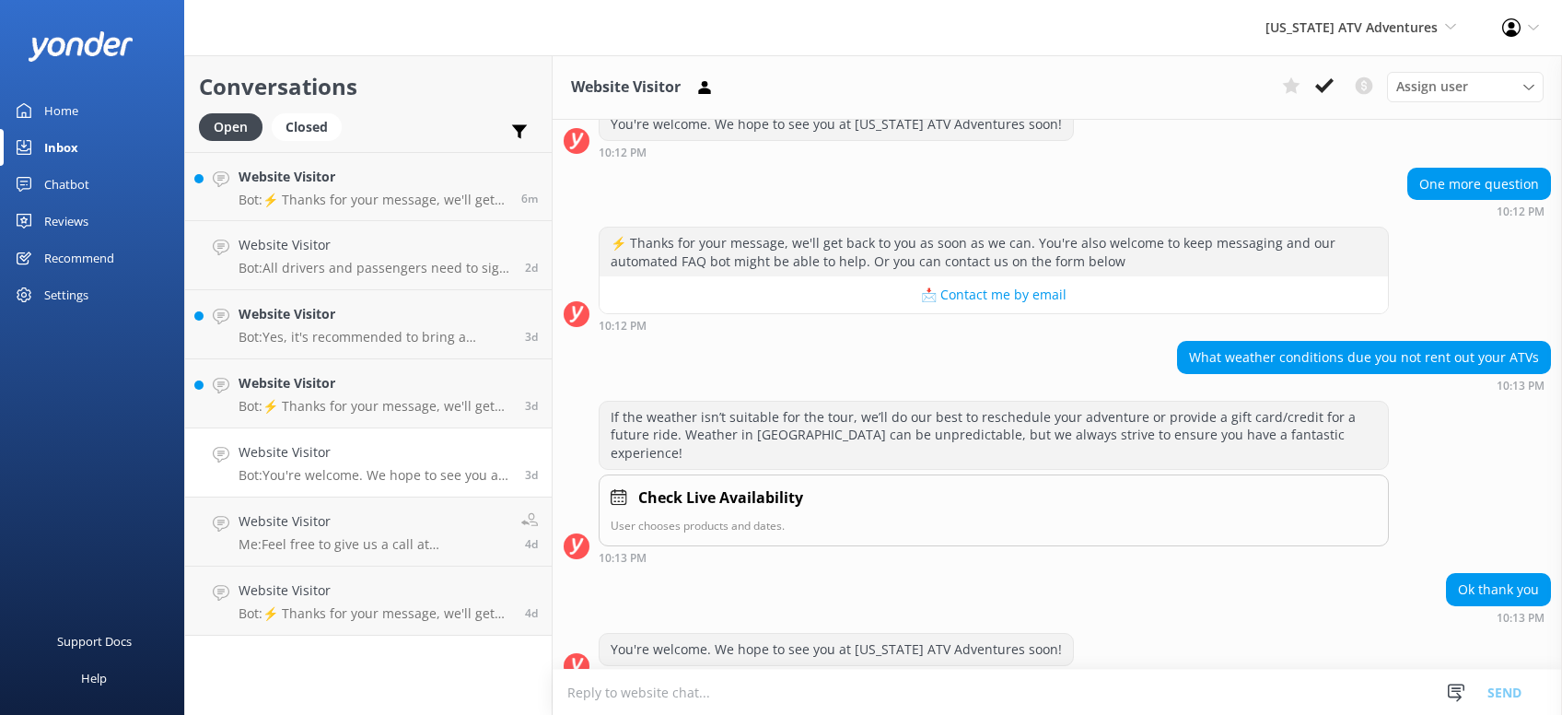
scroll to position [624, 0]
click at [416, 395] on div "Website Visitor Bot: ⚡ Thanks for your message, we'll get back to you as soon a…" at bounding box center [375, 393] width 273 height 41
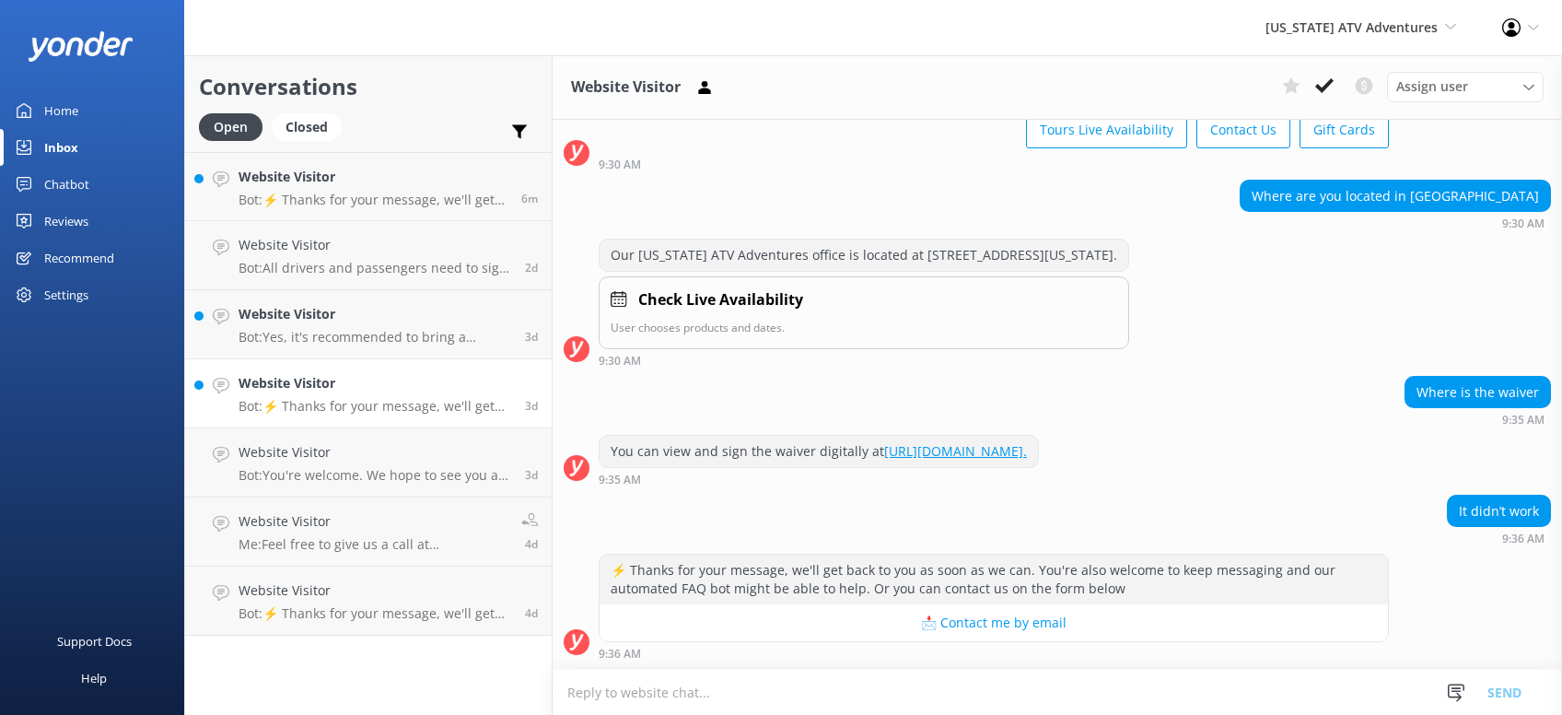
scroll to position [121, 0]
click at [396, 321] on h4 "Website Visitor" at bounding box center [375, 314] width 273 height 20
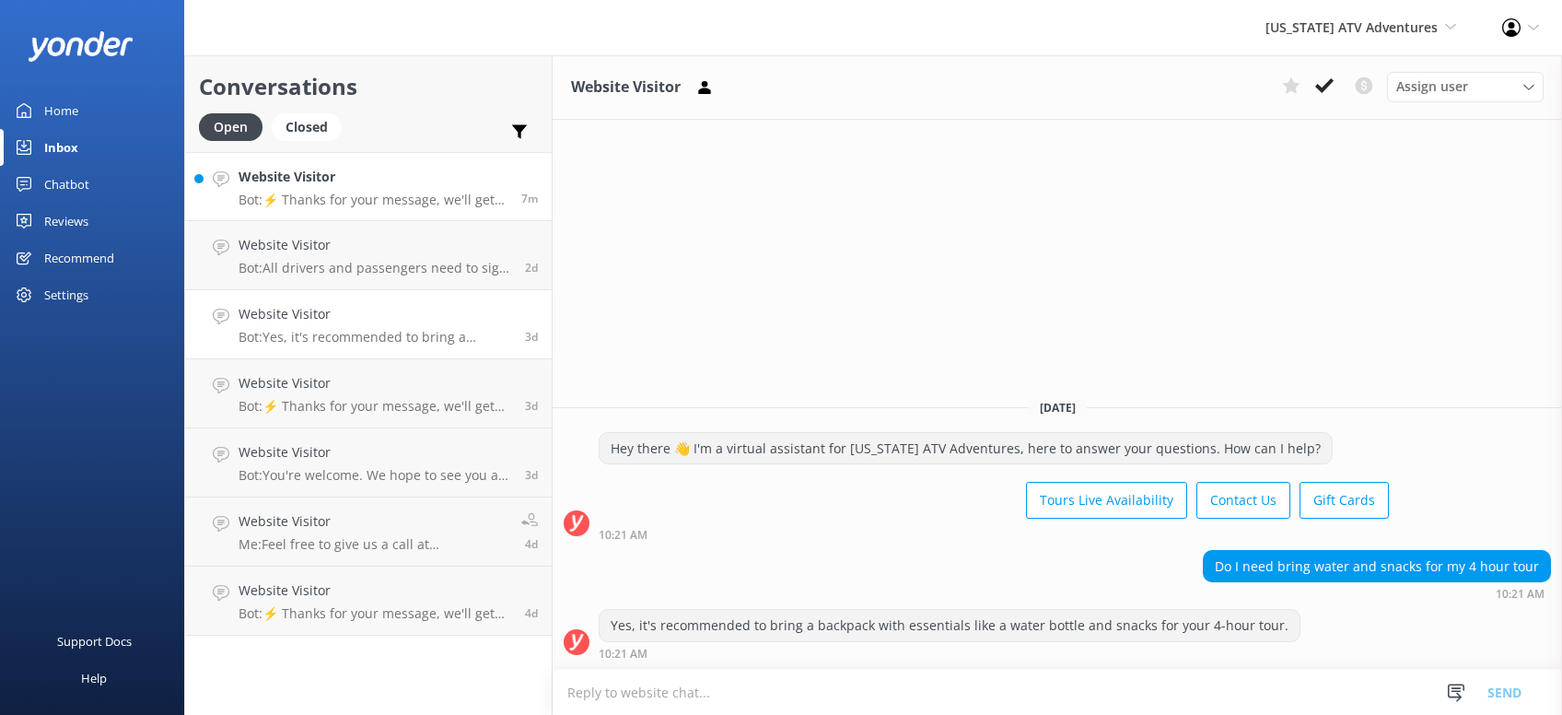
click at [358, 179] on h4 "Website Visitor" at bounding box center [373, 177] width 269 height 20
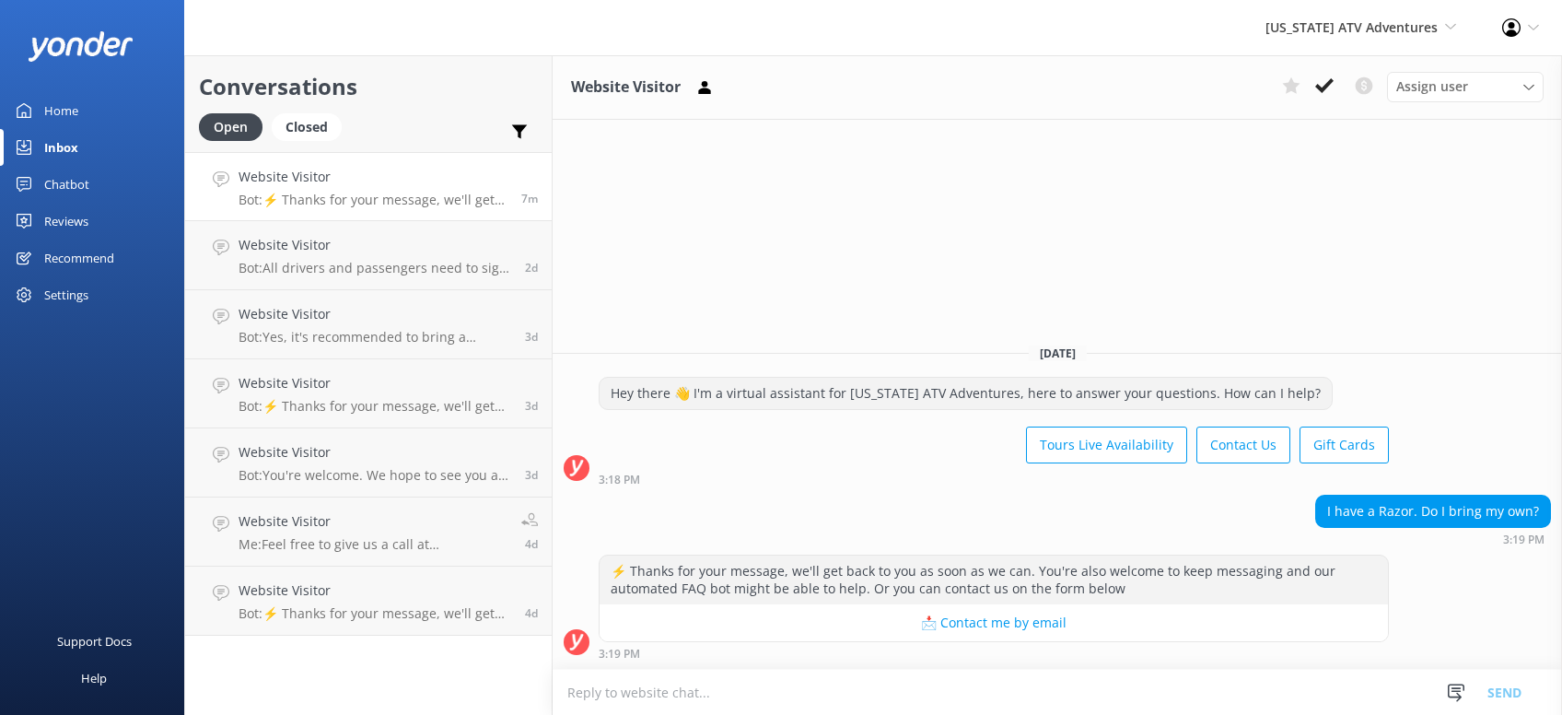
click at [767, 695] on textarea at bounding box center [1057, 691] width 1009 height 45
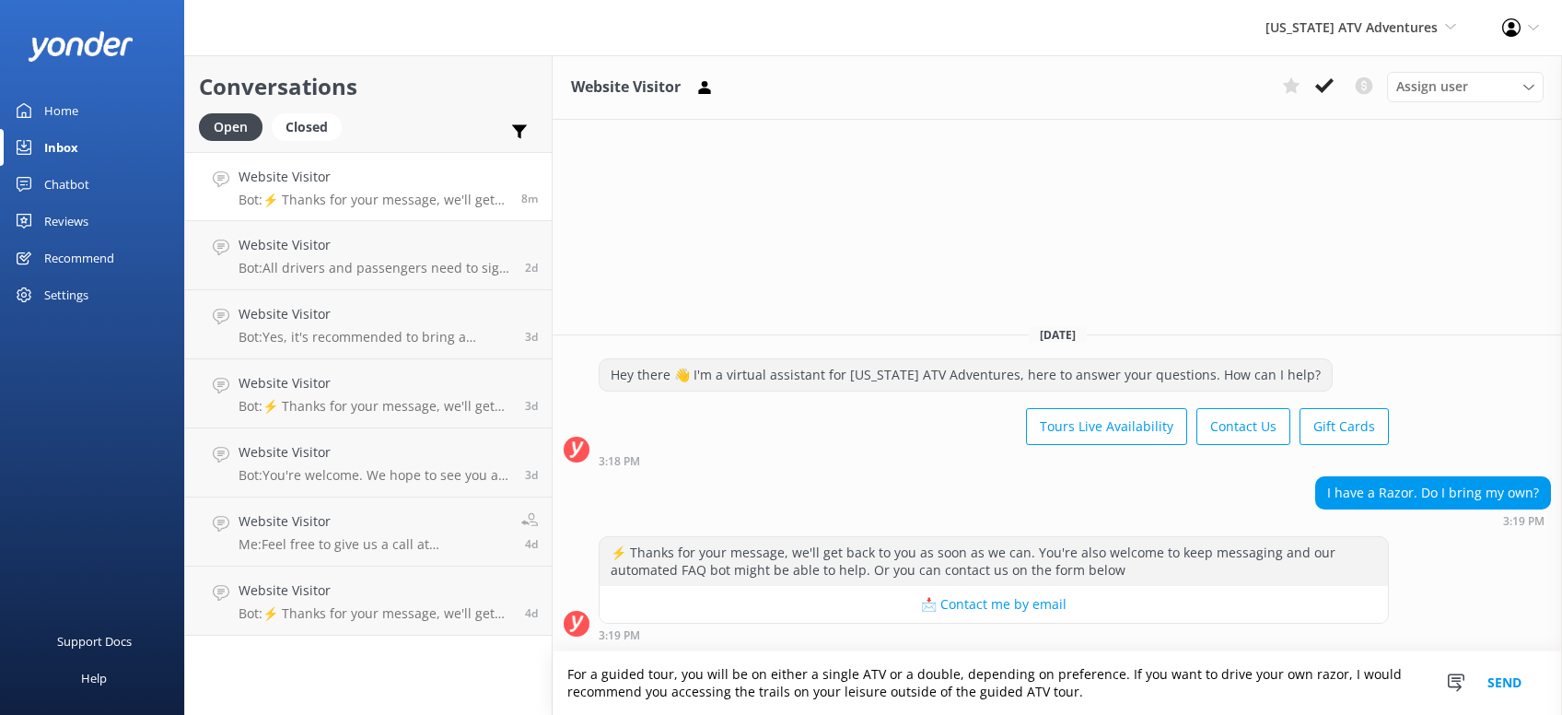
type textarea "For a guided tour, you will be on either a single ATV or a double, depending on…"
click at [1496, 686] on button "Send" at bounding box center [1504, 683] width 69 height 64
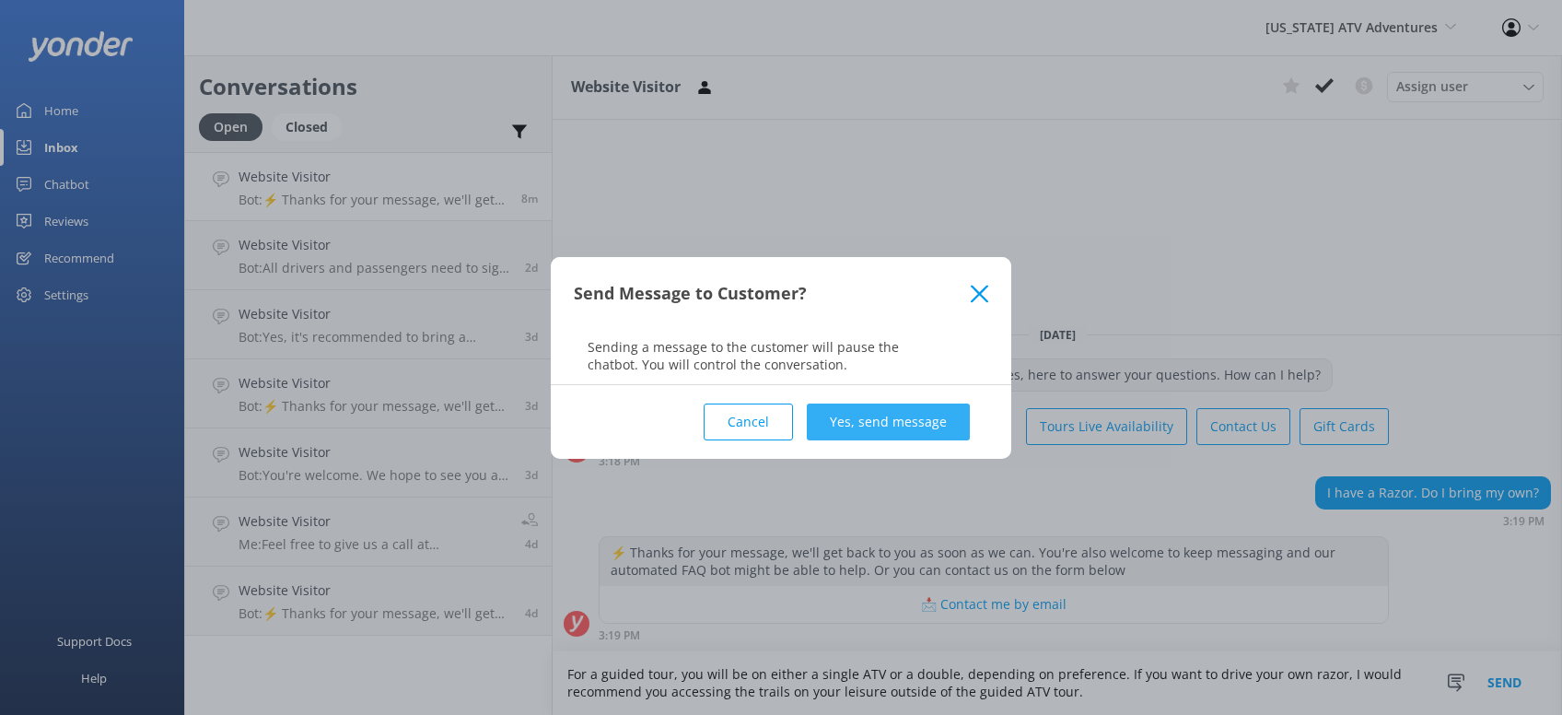
click at [875, 416] on button "Yes, send message" at bounding box center [888, 421] width 163 height 37
